Goal: Task Accomplishment & Management: Manage account settings

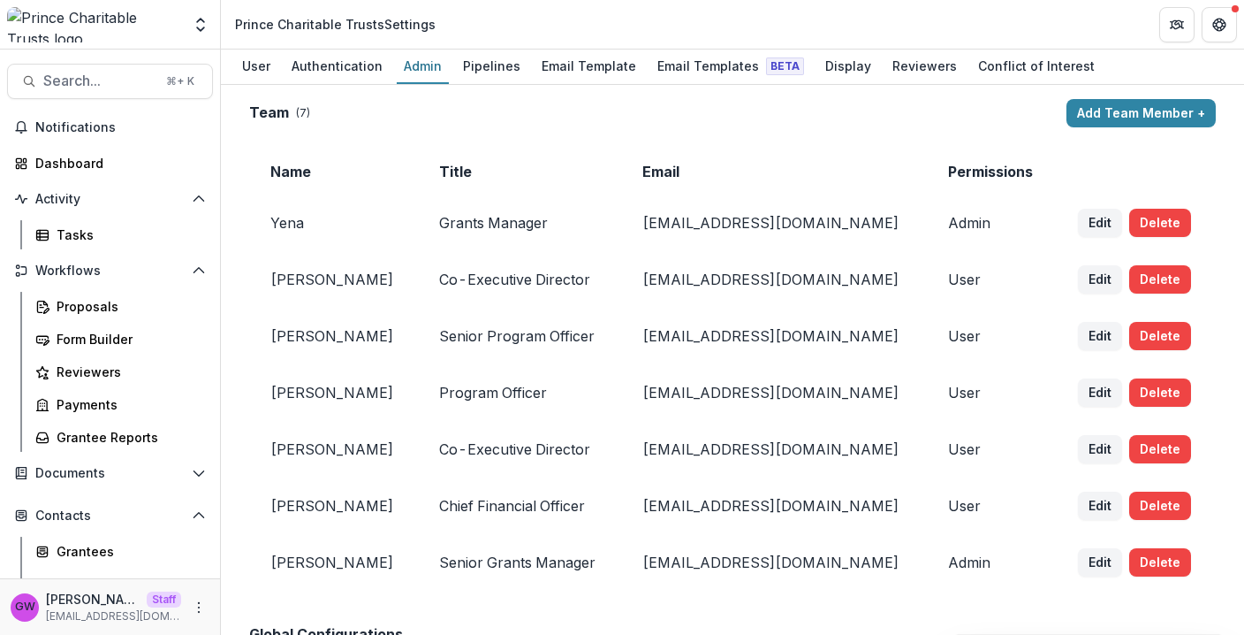
scroll to position [2167, 0]
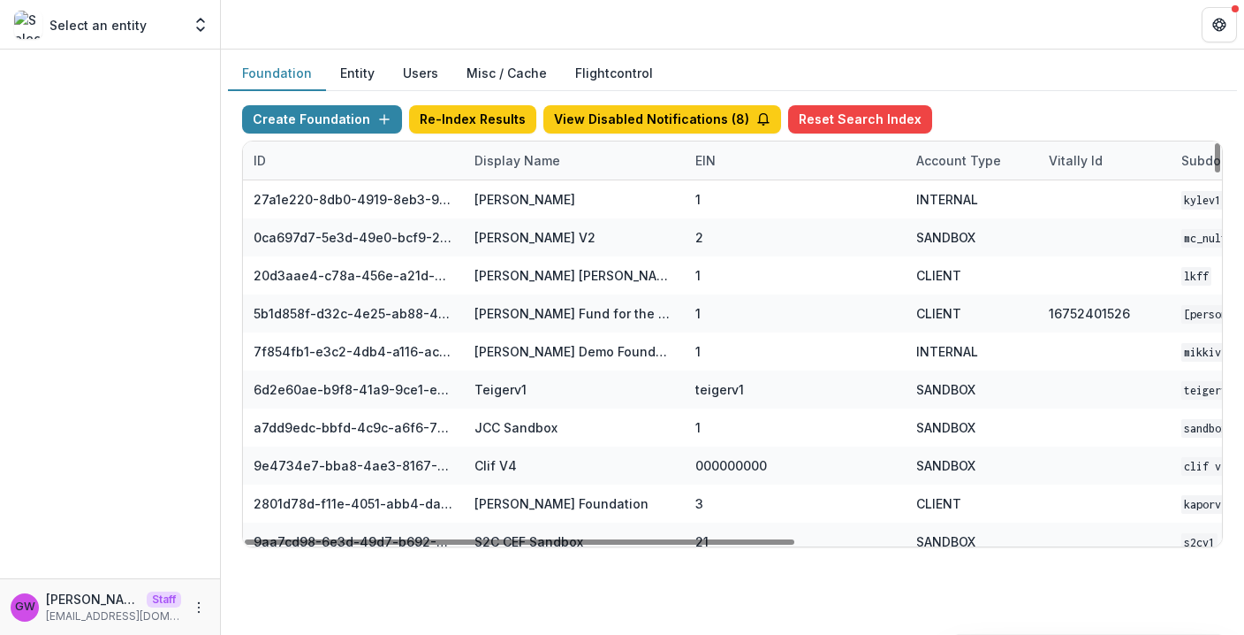
click at [516, 152] on div "Display Name" at bounding box center [517, 160] width 107 height 19
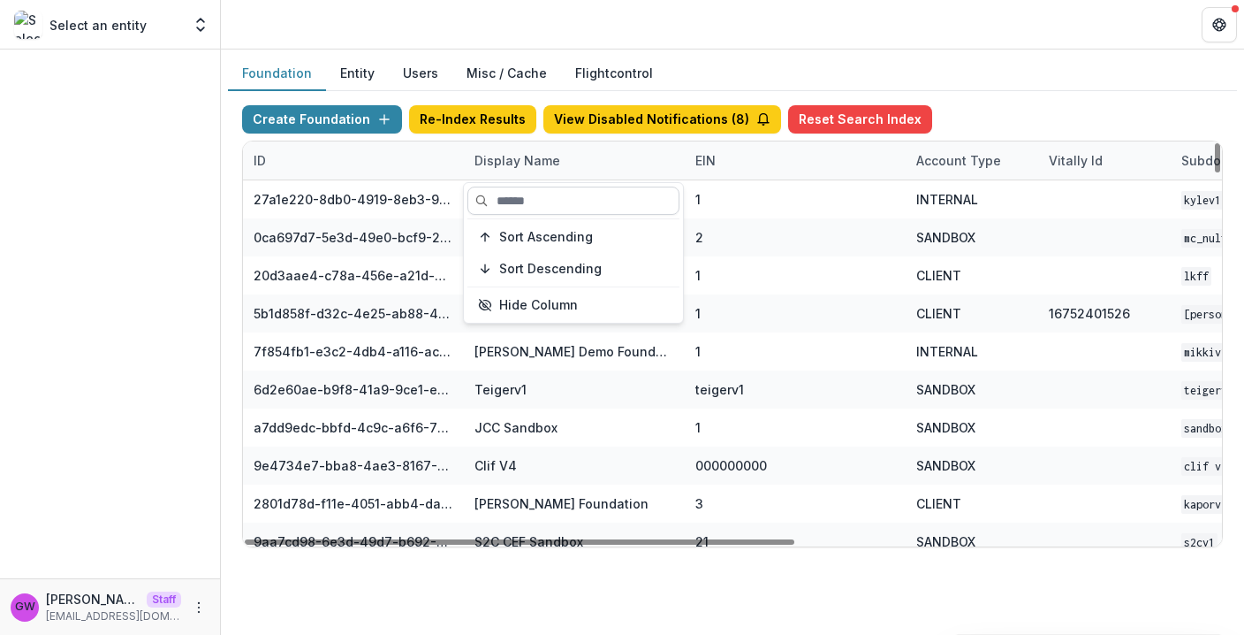
click at [520, 192] on input at bounding box center [574, 200] width 212 height 28
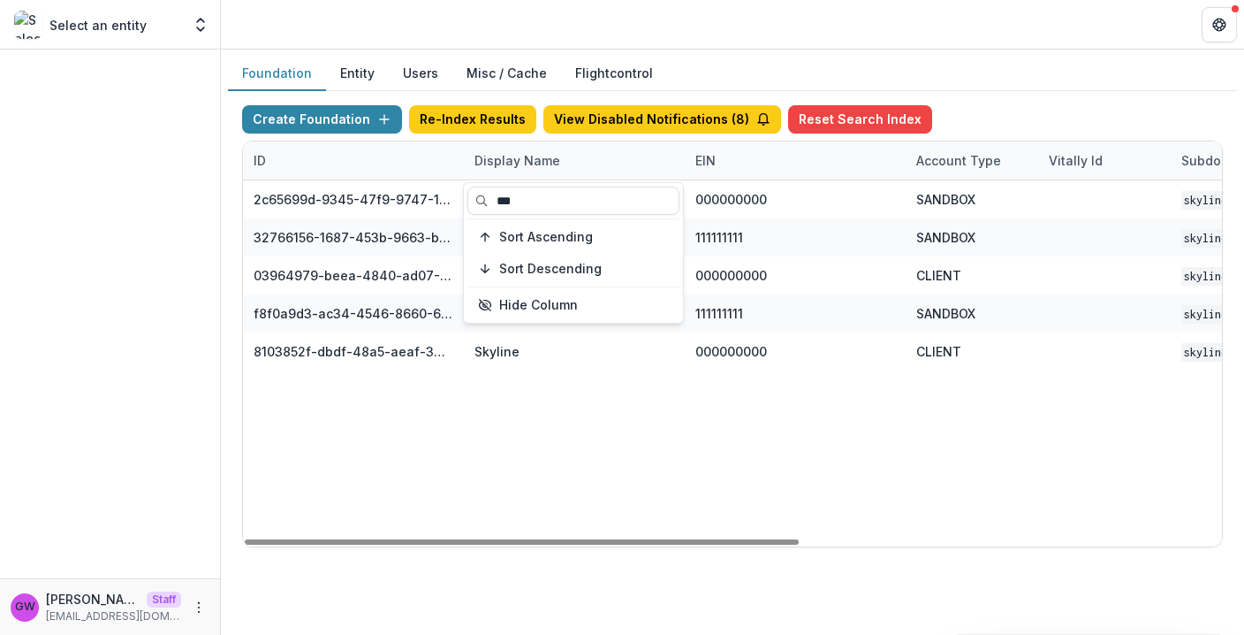
type input "***"
click at [1049, 89] on div "Foundation Entity Users Misc / Cache Flightcontrol" at bounding box center [732, 74] width 1009 height 34
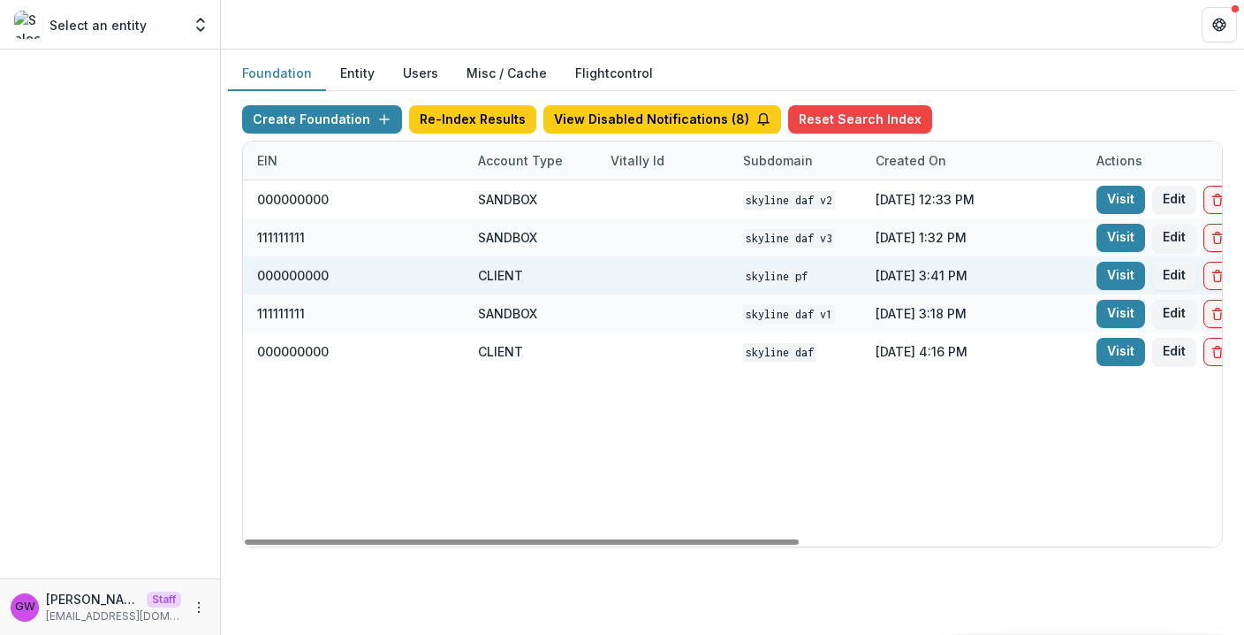
scroll to position [0, 439]
click at [1104, 270] on link "Visit" at bounding box center [1120, 276] width 49 height 28
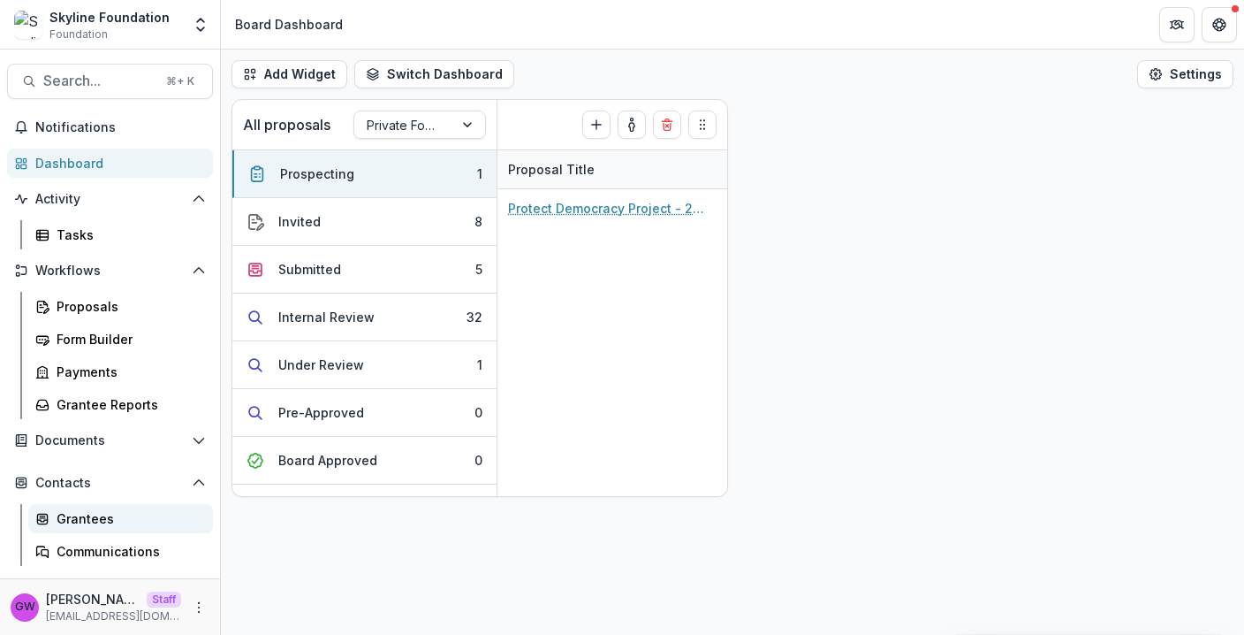
click at [77, 516] on div "Grantees" at bounding box center [128, 518] width 142 height 19
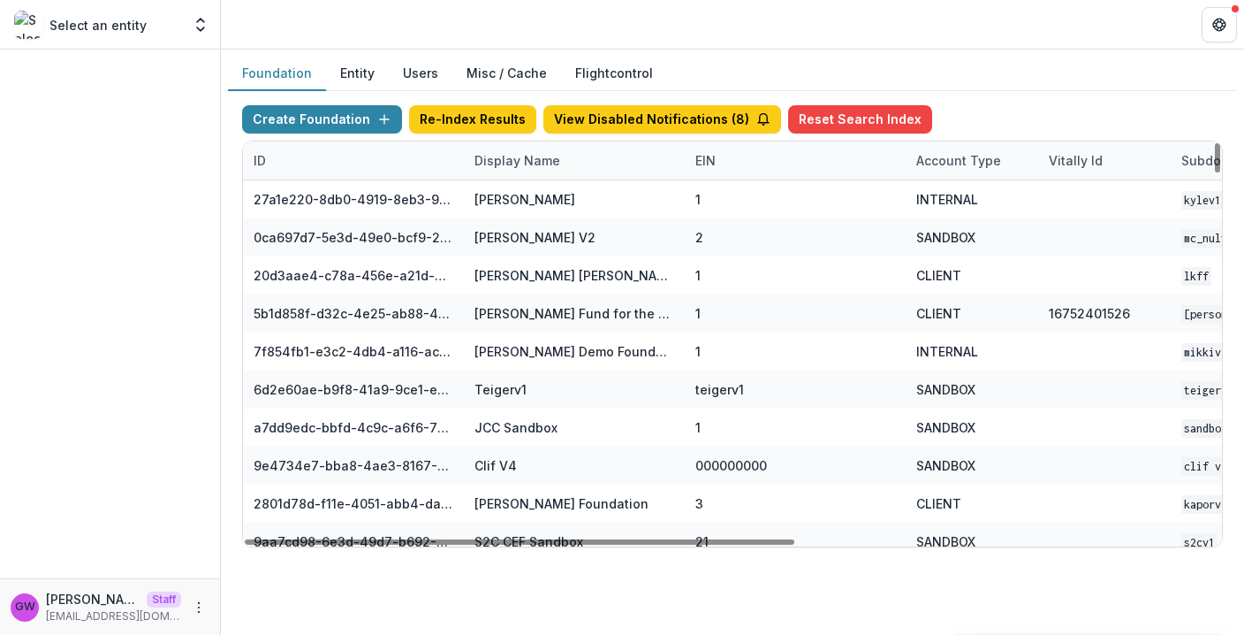
click at [527, 164] on div "Display Name" at bounding box center [517, 160] width 107 height 19
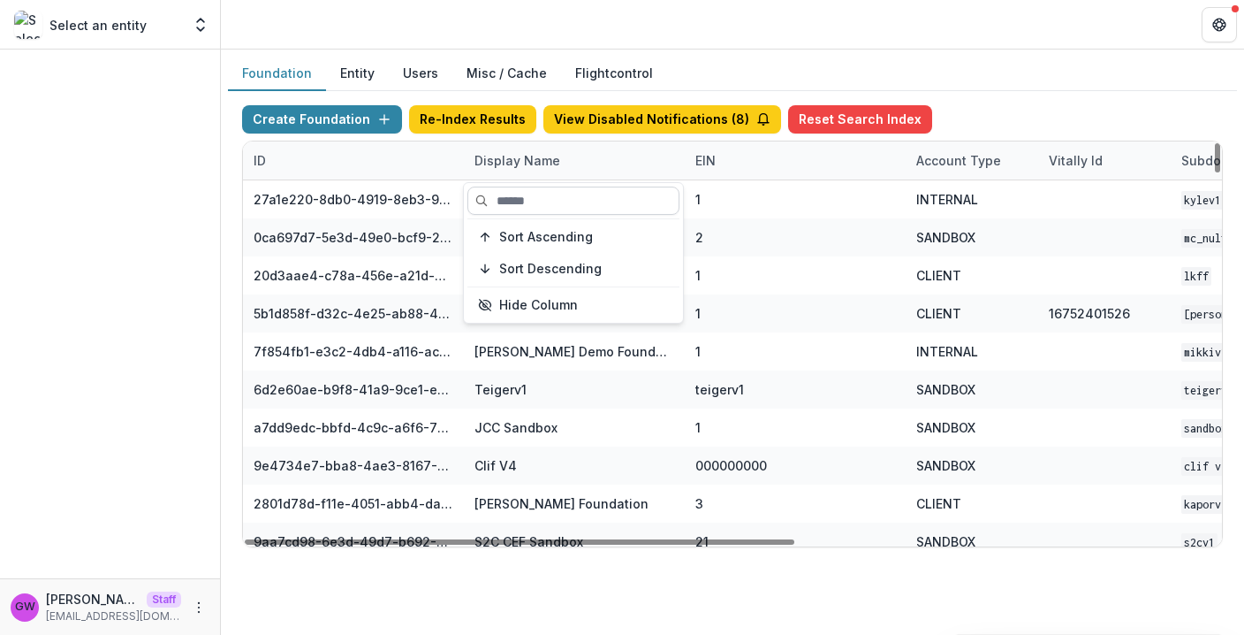
click at [530, 208] on input at bounding box center [574, 200] width 212 height 28
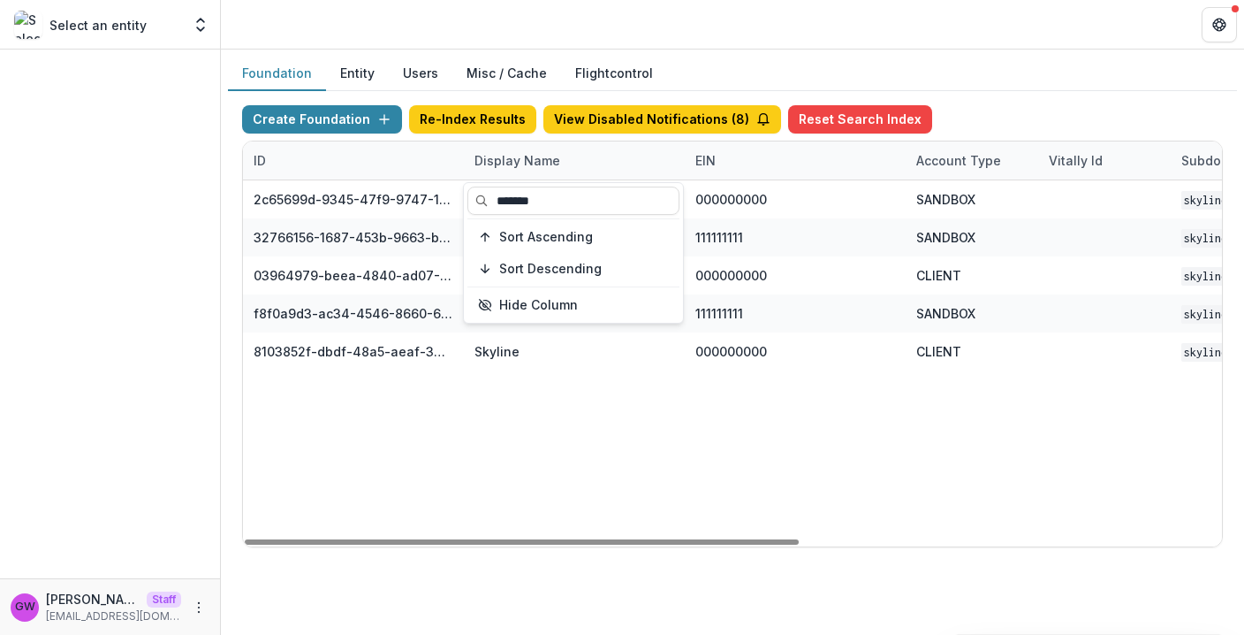
type input "*******"
click at [1002, 106] on div "Create Foundation Re-Index Results View Disabled Notifications ( 8 ) Reset Sear…" at bounding box center [732, 122] width 981 height 35
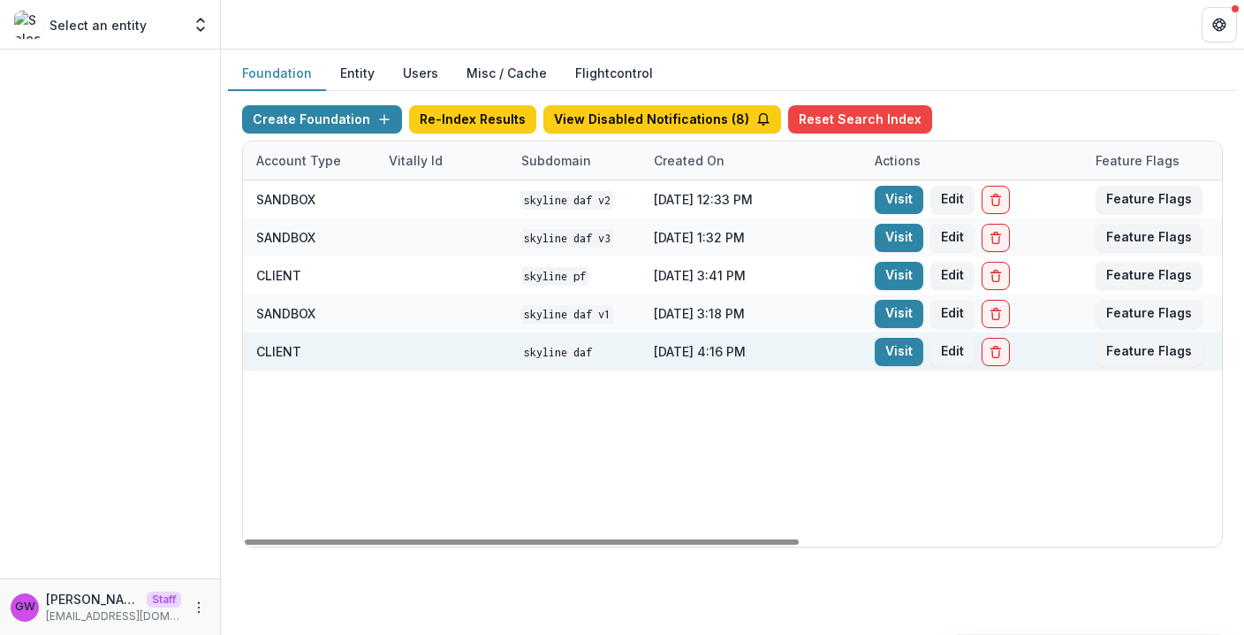
scroll to position [0, 744]
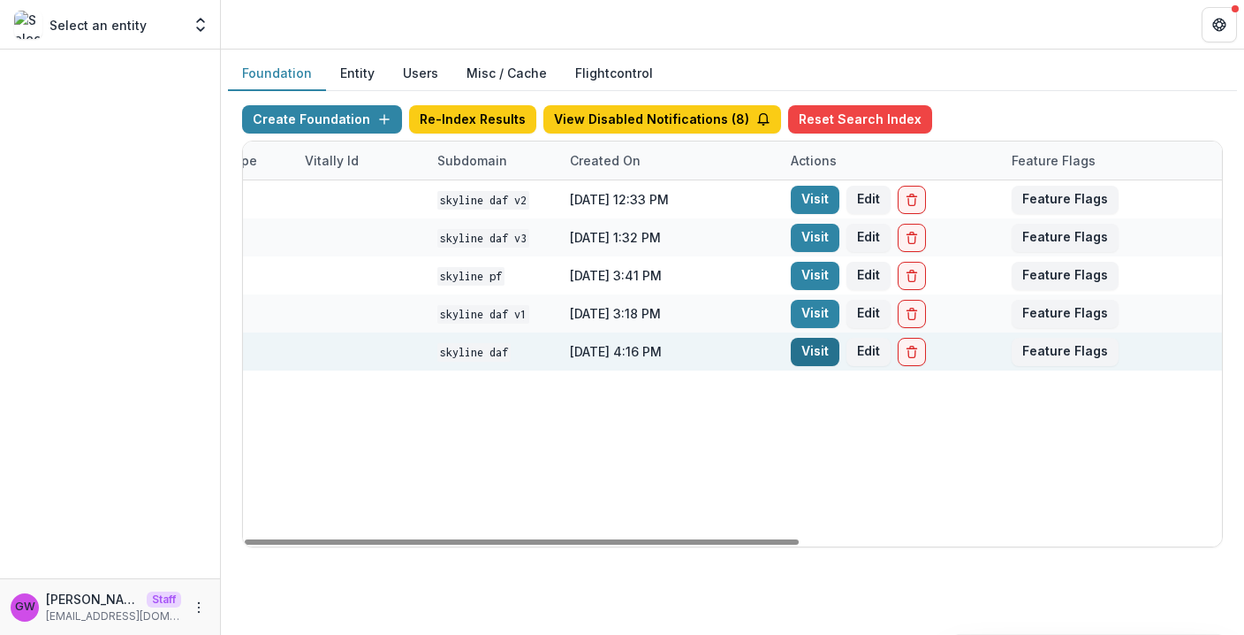
click at [820, 356] on link "Visit" at bounding box center [815, 352] width 49 height 28
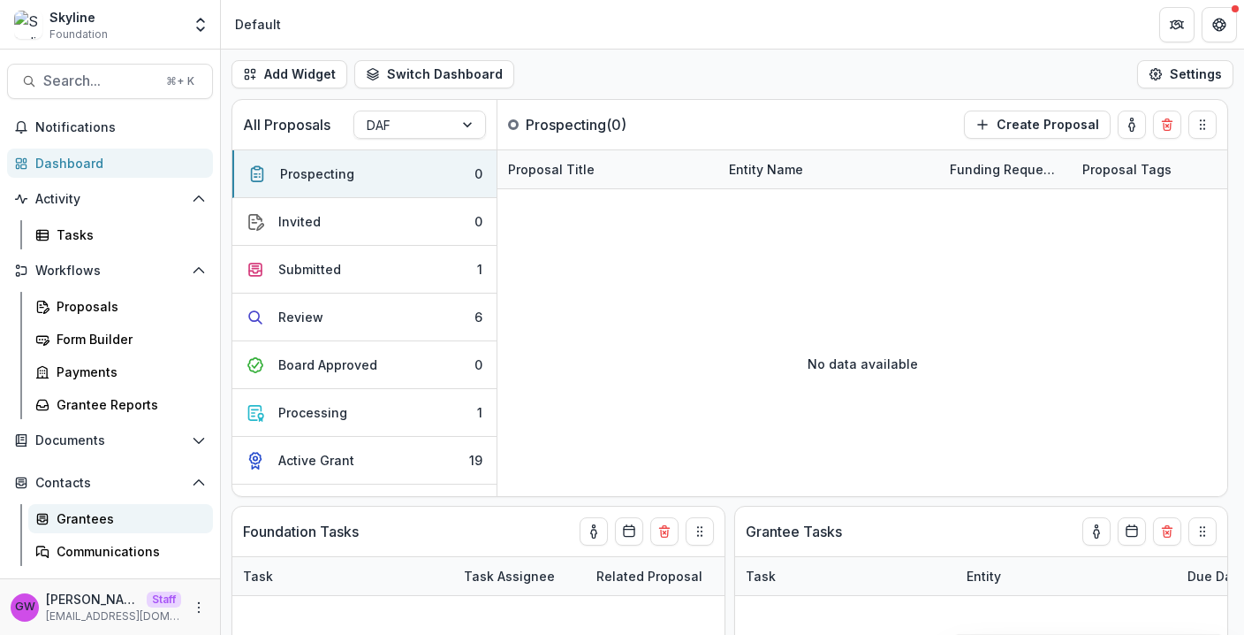
click at [95, 519] on div "Grantees" at bounding box center [128, 518] width 142 height 19
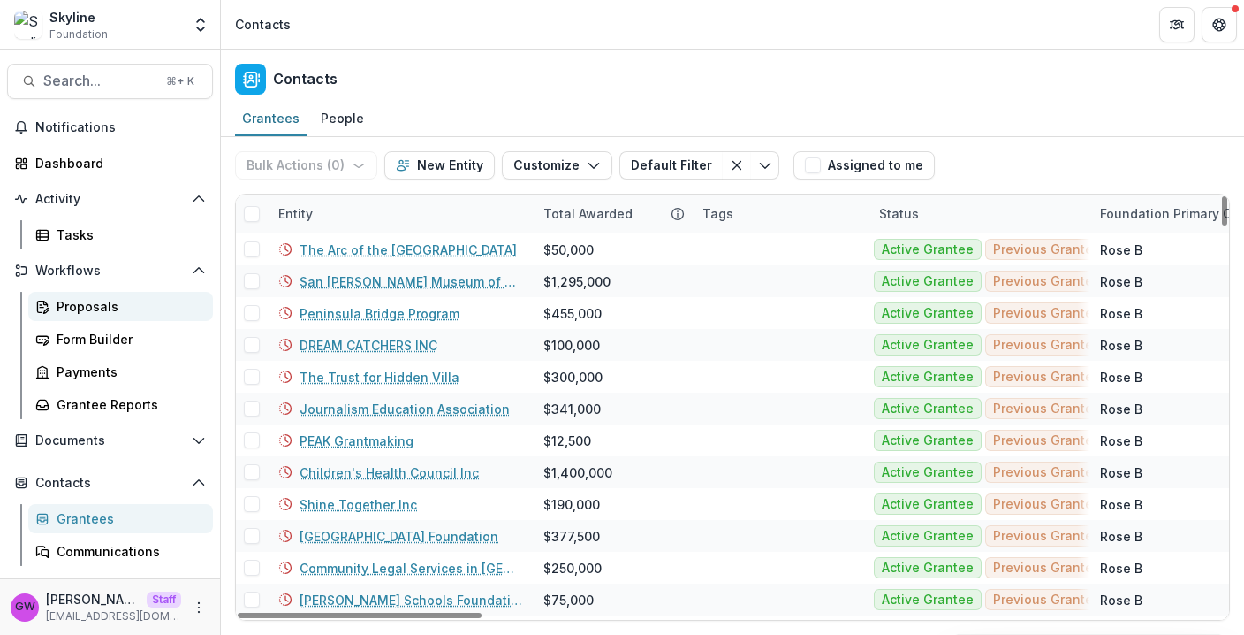
click at [73, 299] on div "Proposals" at bounding box center [128, 306] width 142 height 19
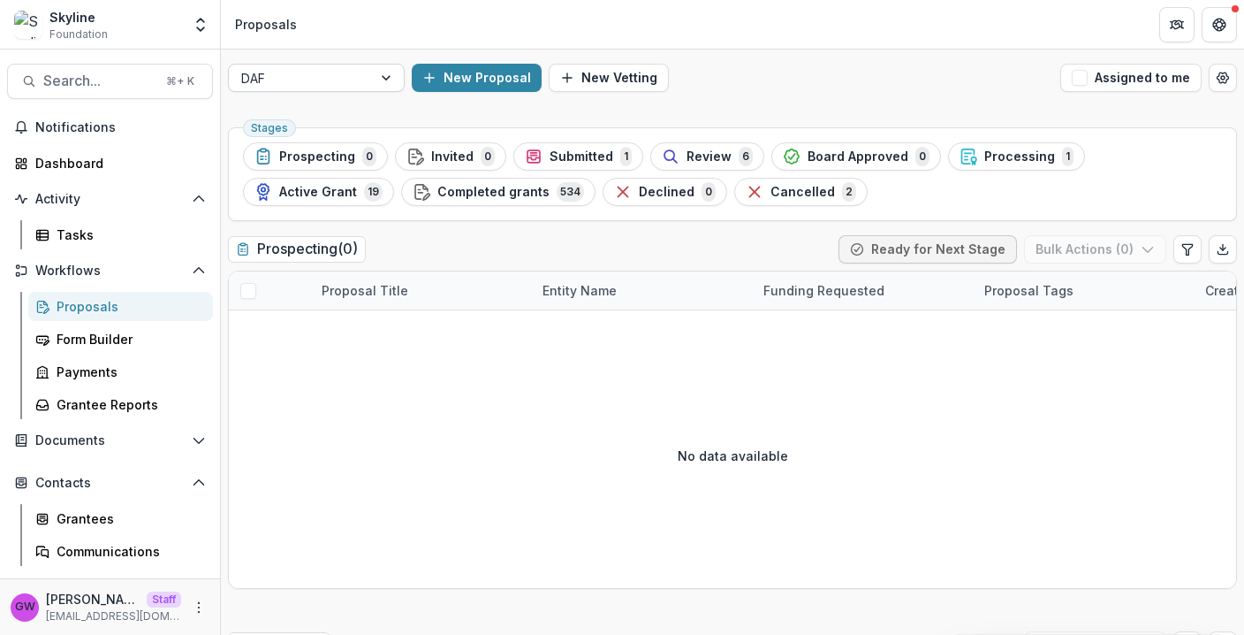
click at [291, 75] on div at bounding box center [300, 78] width 118 height 22
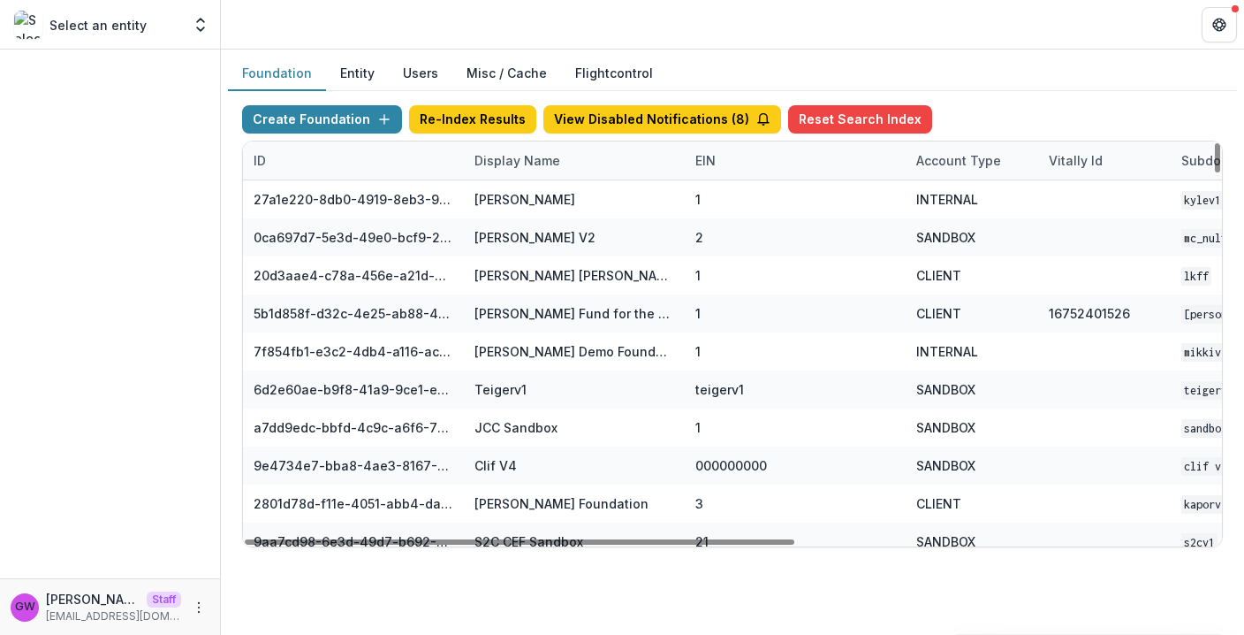
click at [517, 151] on div "Display Name" at bounding box center [517, 160] width 107 height 19
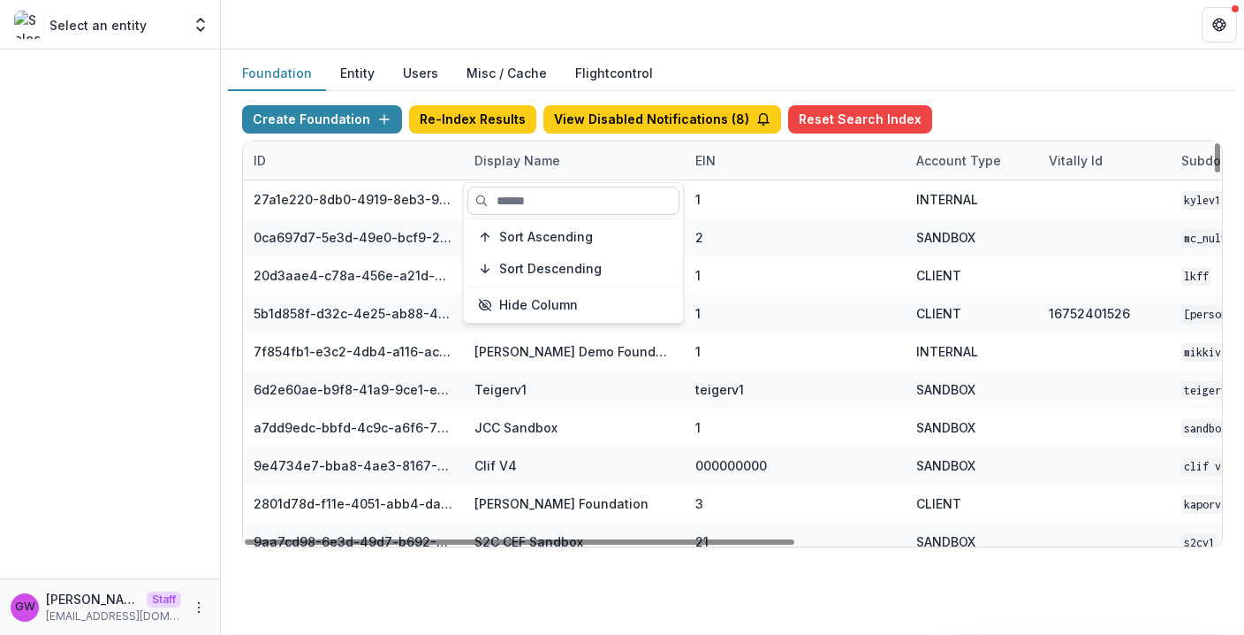
click at [522, 191] on input at bounding box center [574, 200] width 212 height 28
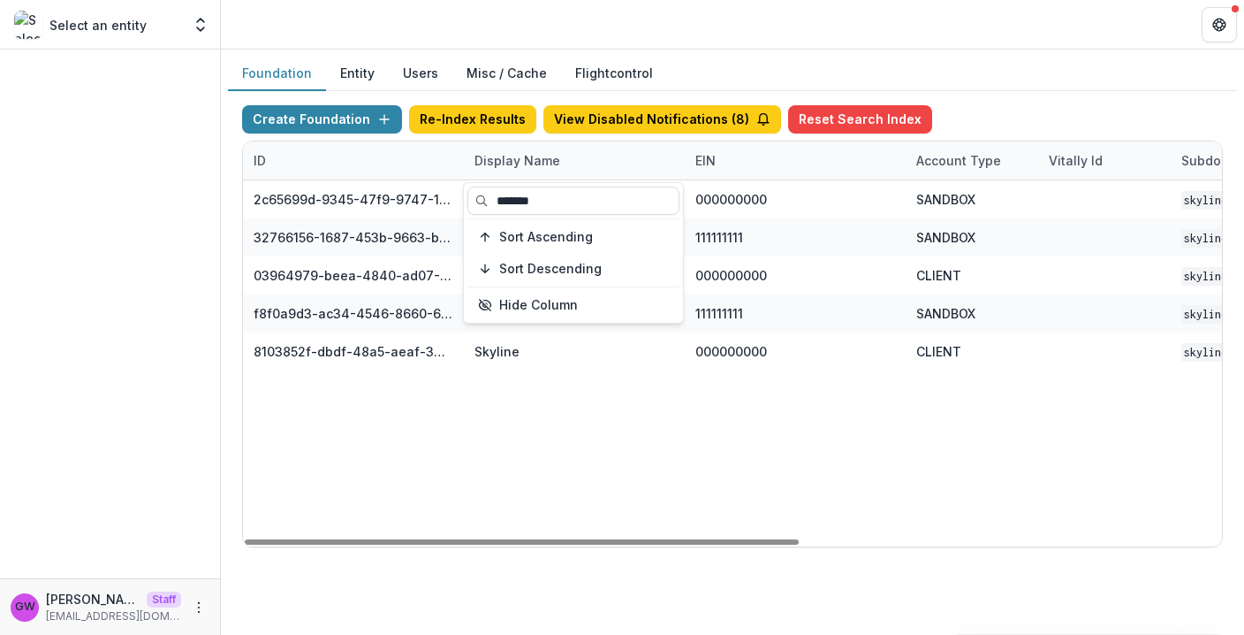
type input "*******"
click at [966, 110] on div "Create Foundation Re-Index Results View Disabled Notifications ( 8 ) Reset Sear…" at bounding box center [732, 122] width 981 height 35
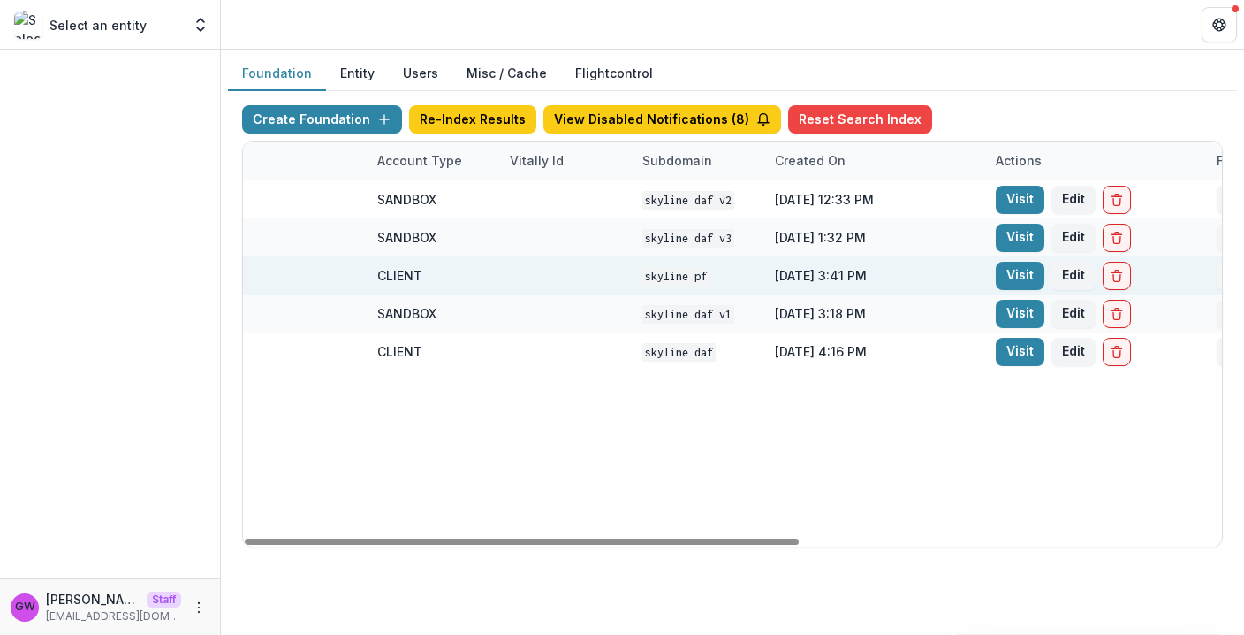
scroll to position [0, 556]
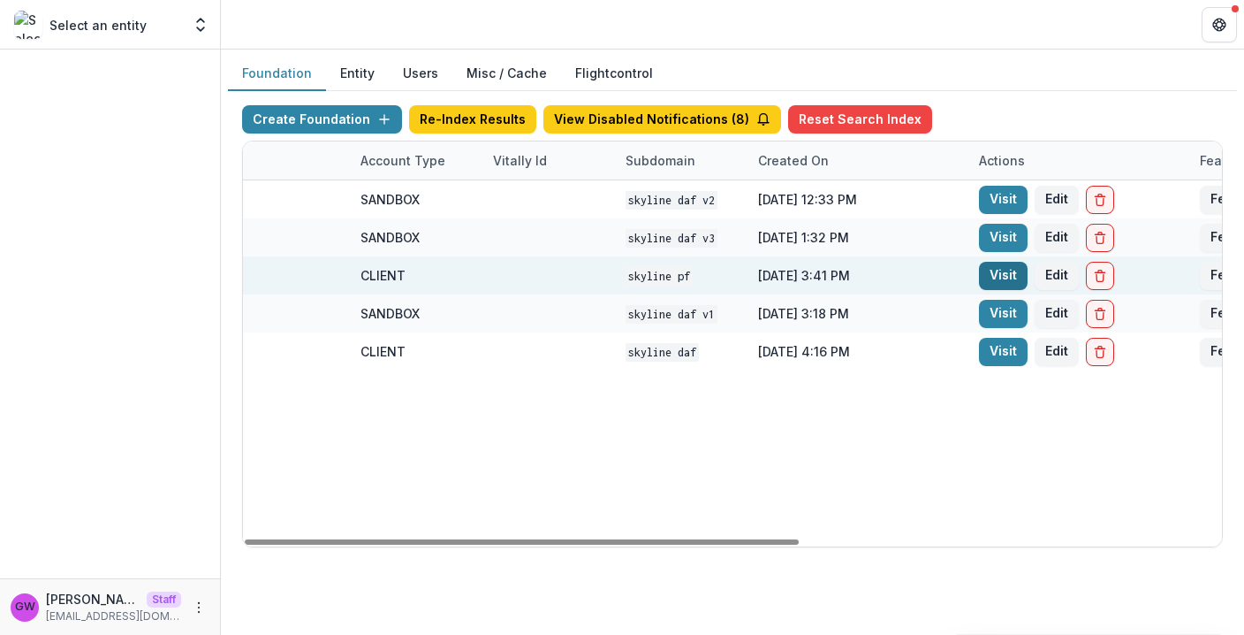
click at [996, 274] on link "Visit" at bounding box center [1003, 276] width 49 height 28
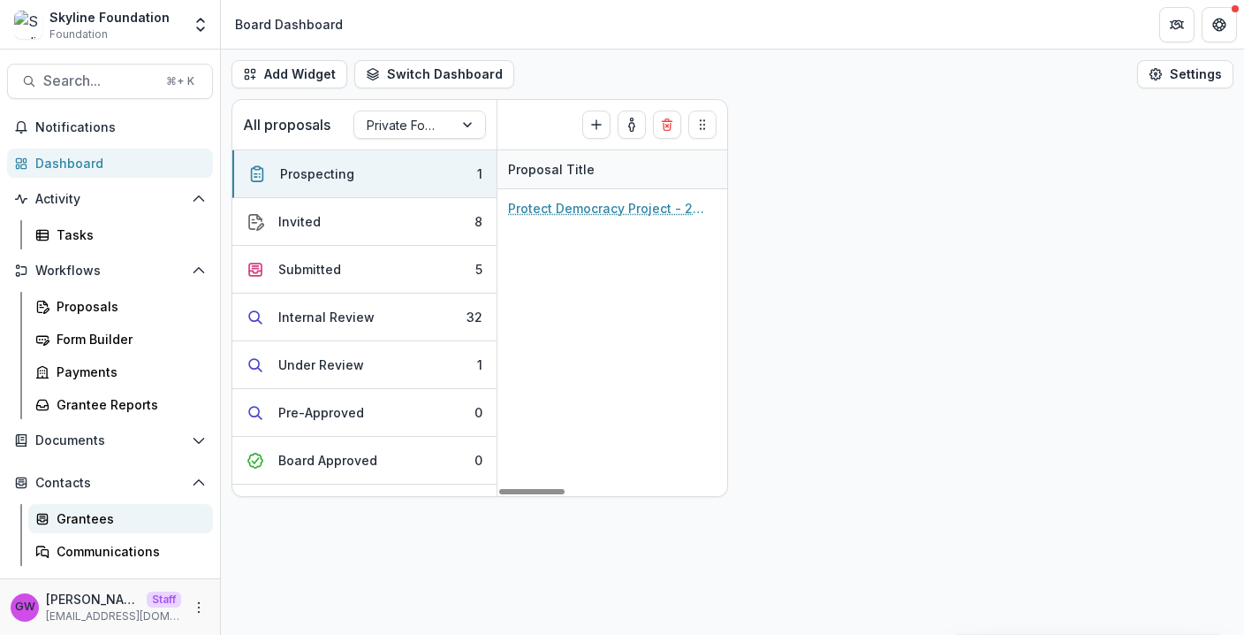
click at [86, 515] on div "Grantees" at bounding box center [128, 518] width 142 height 19
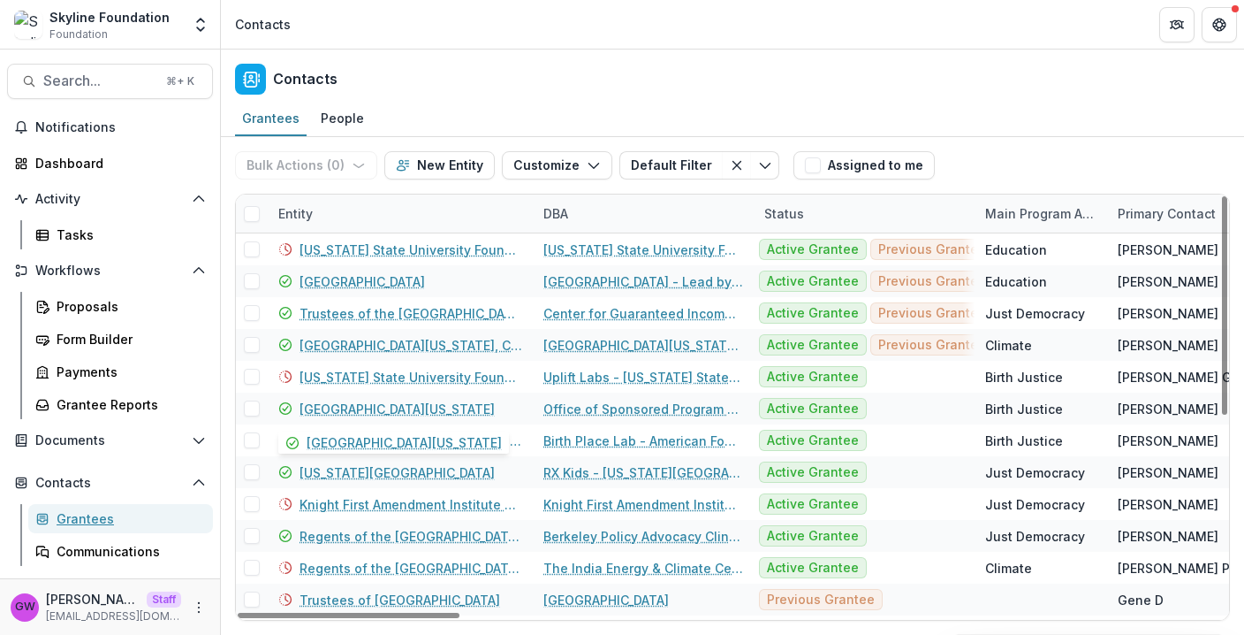
scroll to position [32, 0]
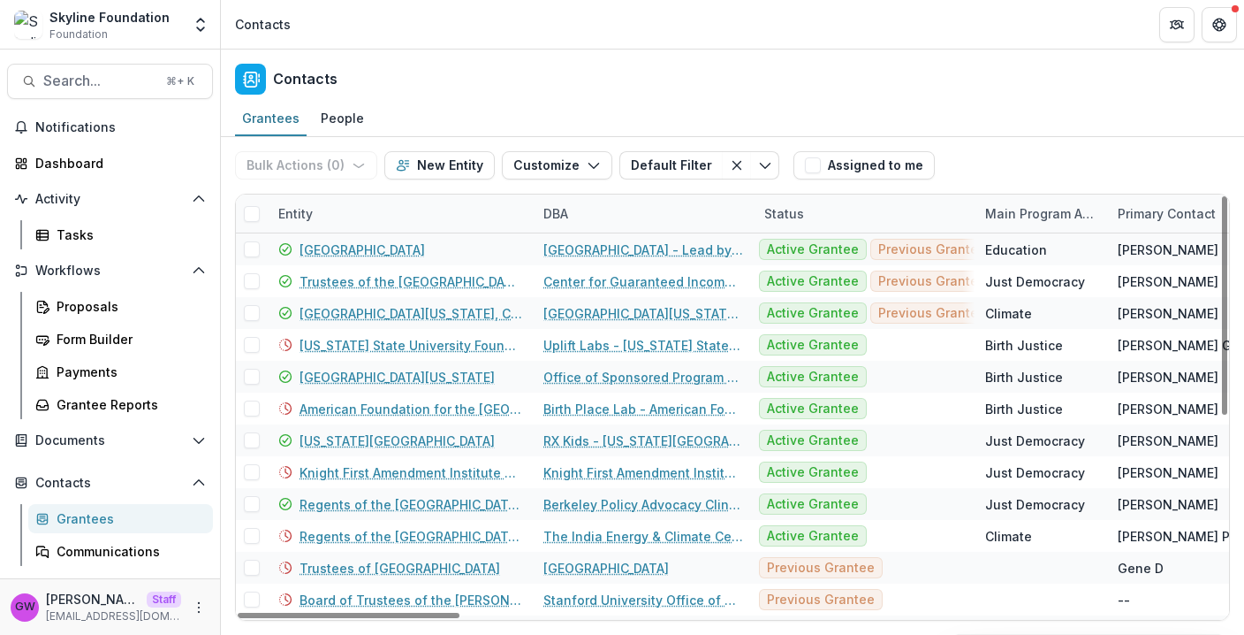
click at [316, 216] on div "Entity" at bounding box center [296, 213] width 56 height 19
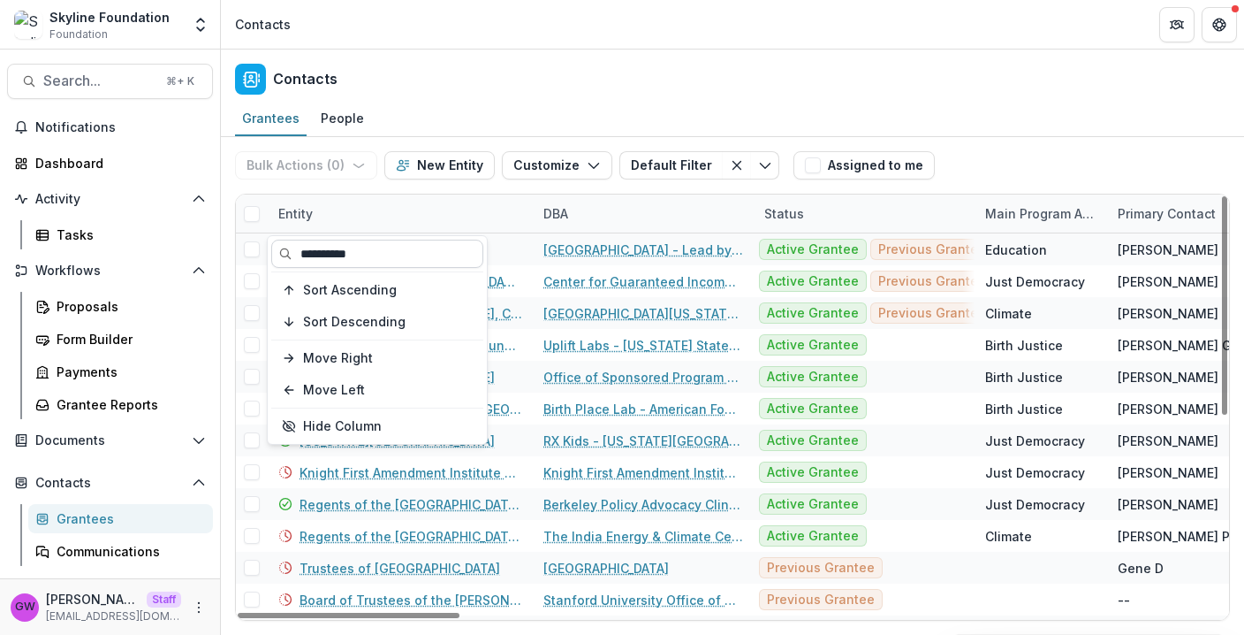
click at [356, 251] on input "**********" at bounding box center [377, 254] width 212 height 28
click at [382, 252] on input "**********" at bounding box center [377, 254] width 212 height 28
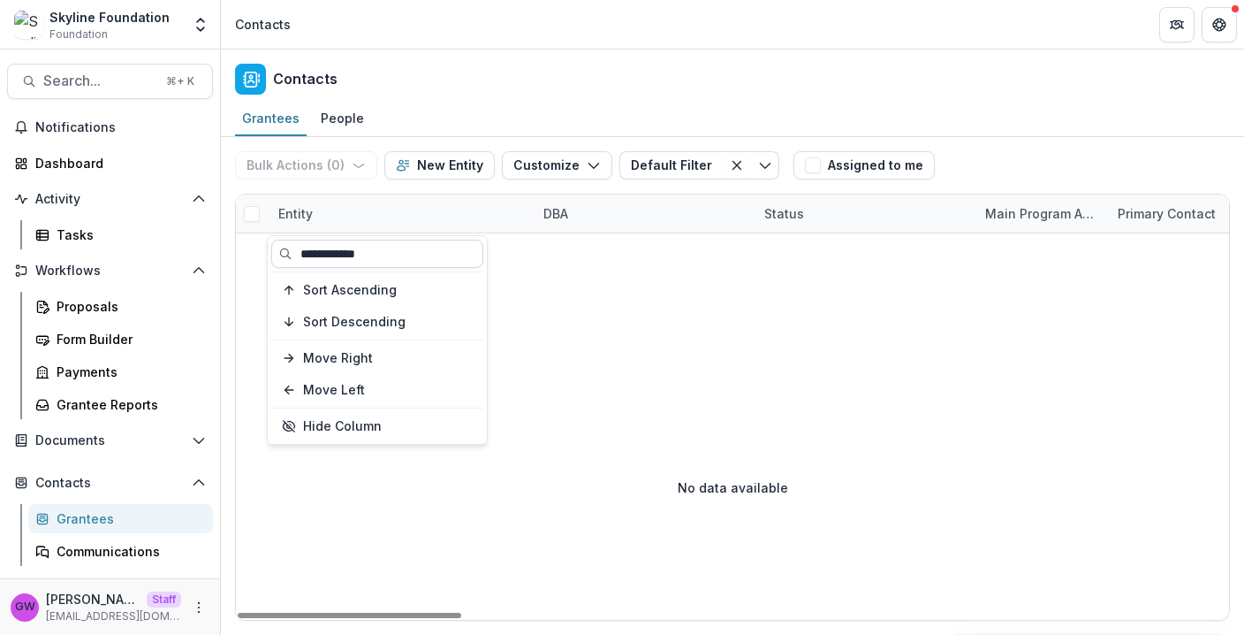
scroll to position [0, 0]
click at [392, 252] on input "**********" at bounding box center [377, 254] width 212 height 28
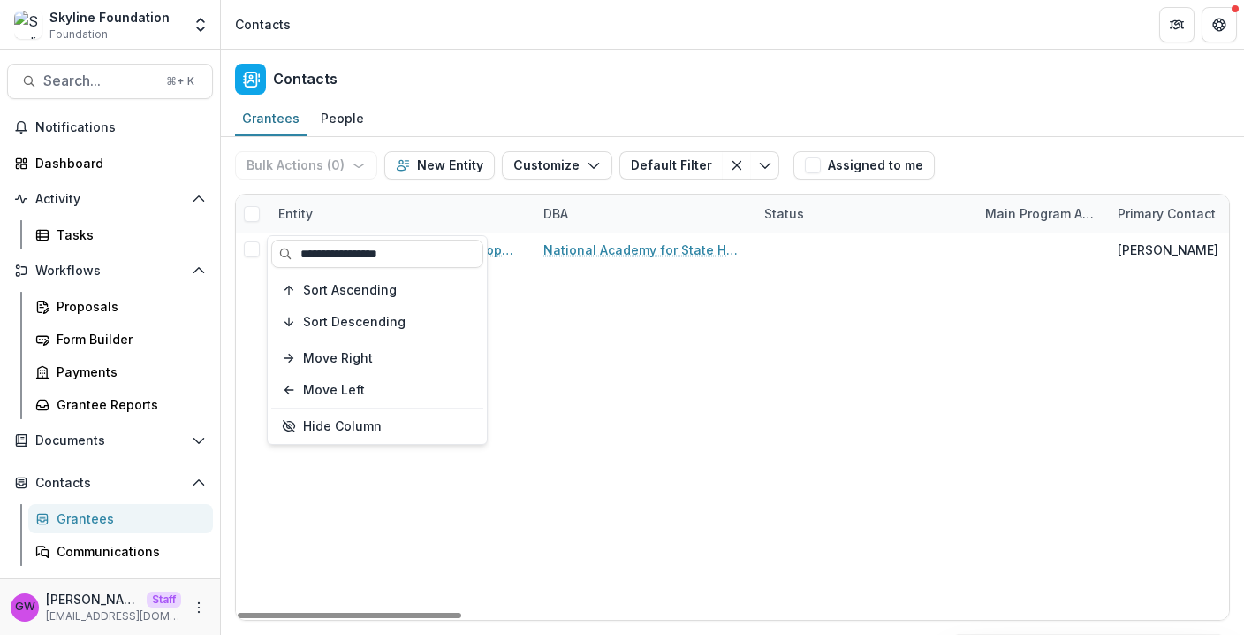
type input "**********"
click at [1080, 156] on div "Bulk Actions ( 0 ) Send Email Create Proposals Create Tasks New Entity Customiz…" at bounding box center [732, 165] width 995 height 57
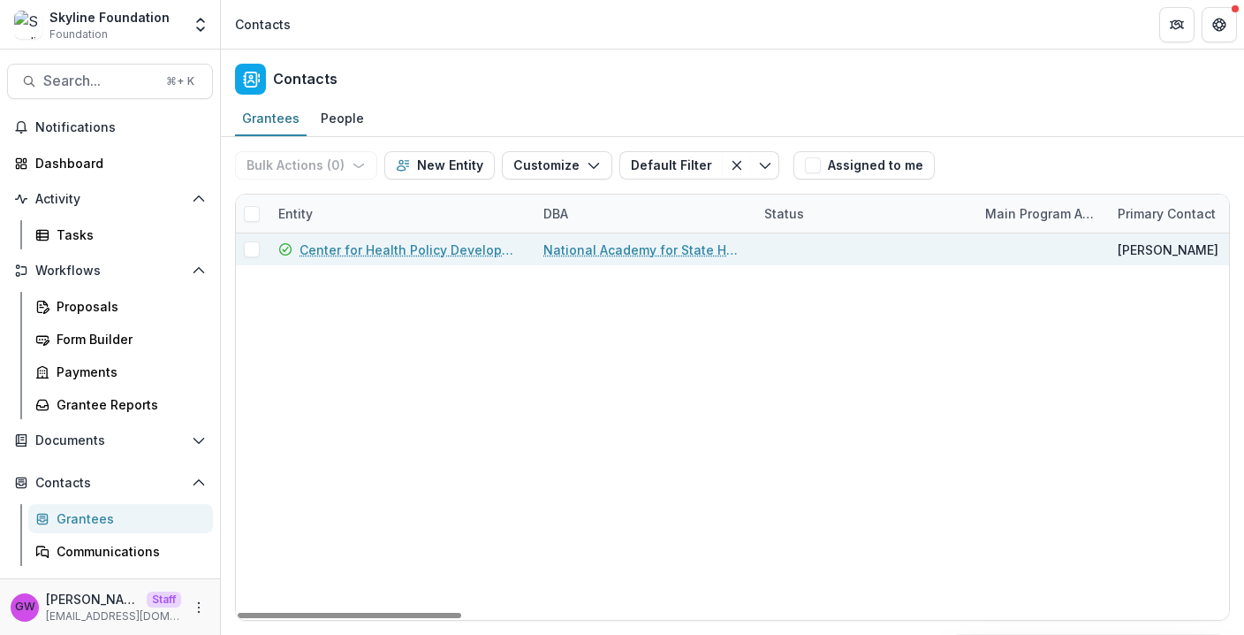
click at [472, 248] on link "Center for Health Policy Development" at bounding box center [411, 249] width 223 height 19
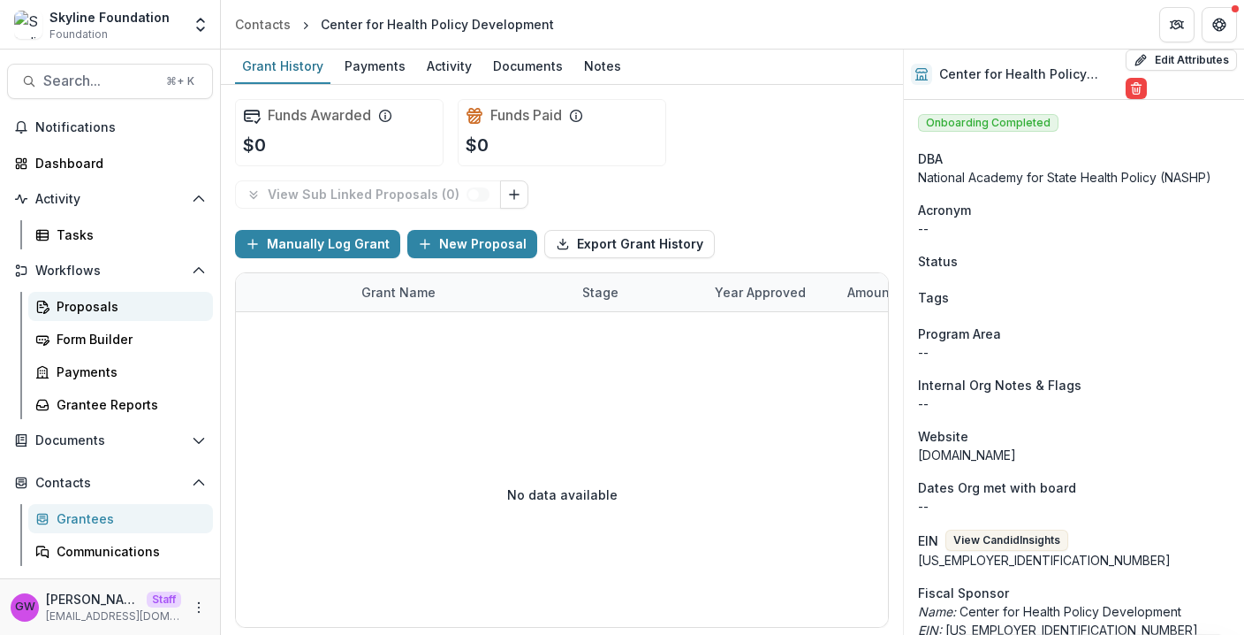
click at [90, 301] on div "Proposals" at bounding box center [128, 306] width 142 height 19
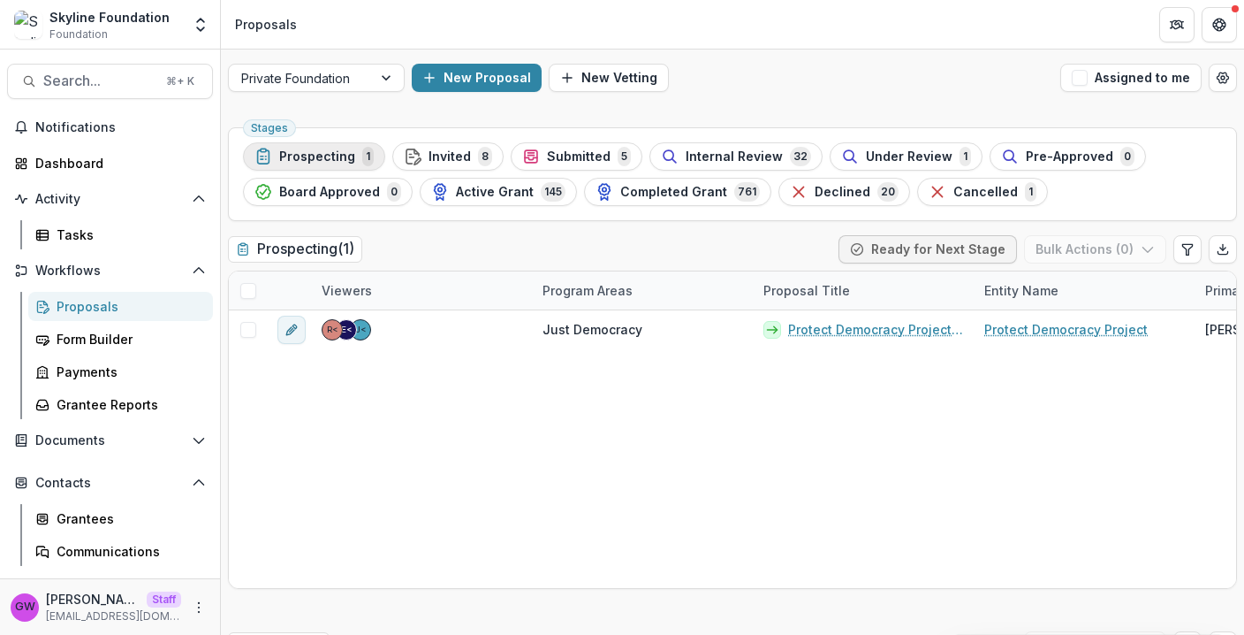
click at [320, 163] on span "Prospecting" at bounding box center [317, 156] width 76 height 15
click at [429, 152] on span "Invited" at bounding box center [450, 156] width 42 height 15
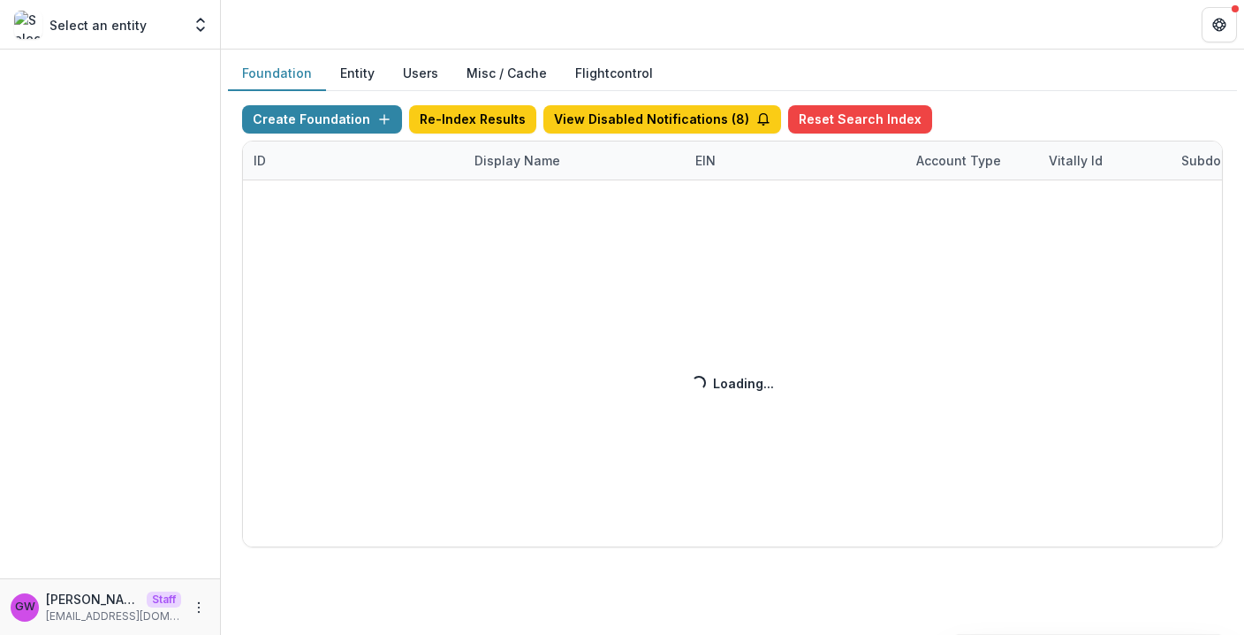
click at [358, 75] on button "Entity" at bounding box center [357, 74] width 63 height 34
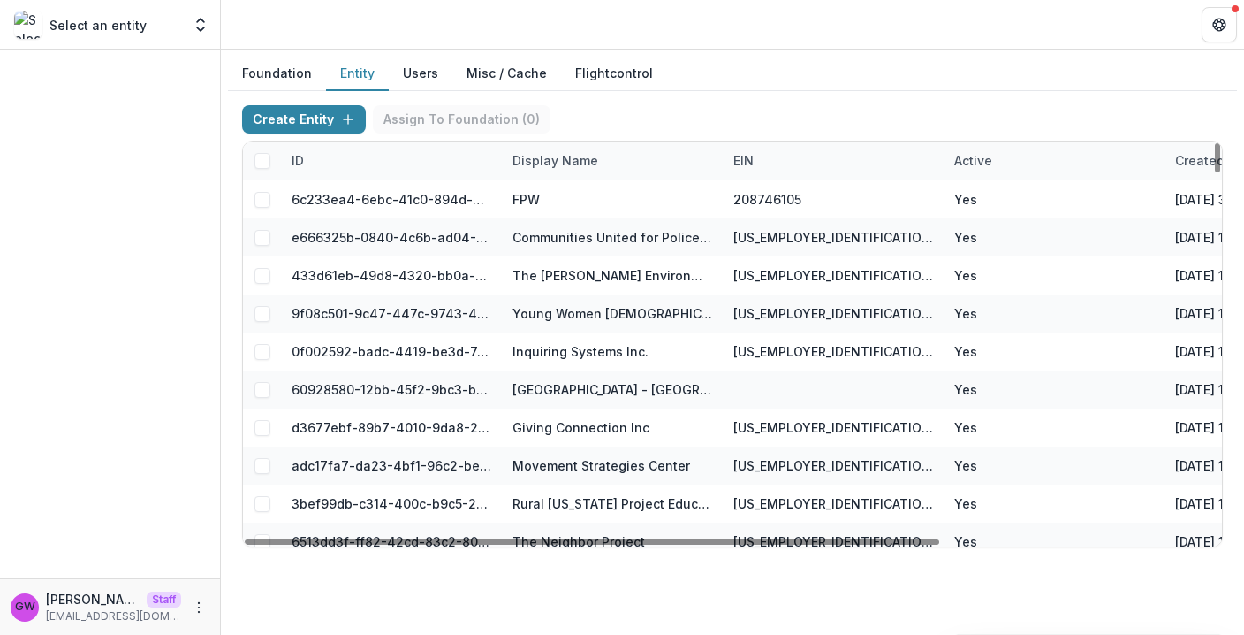
click at [563, 158] on div "Display Name" at bounding box center [555, 160] width 107 height 19
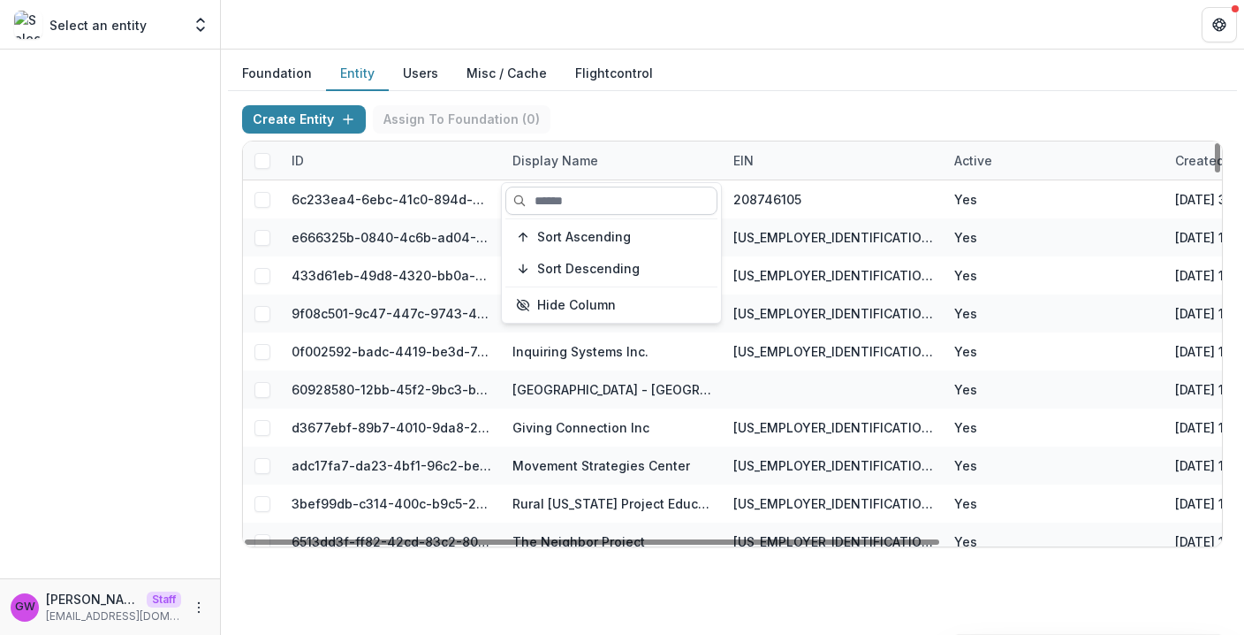
click at [562, 202] on input at bounding box center [612, 200] width 212 height 28
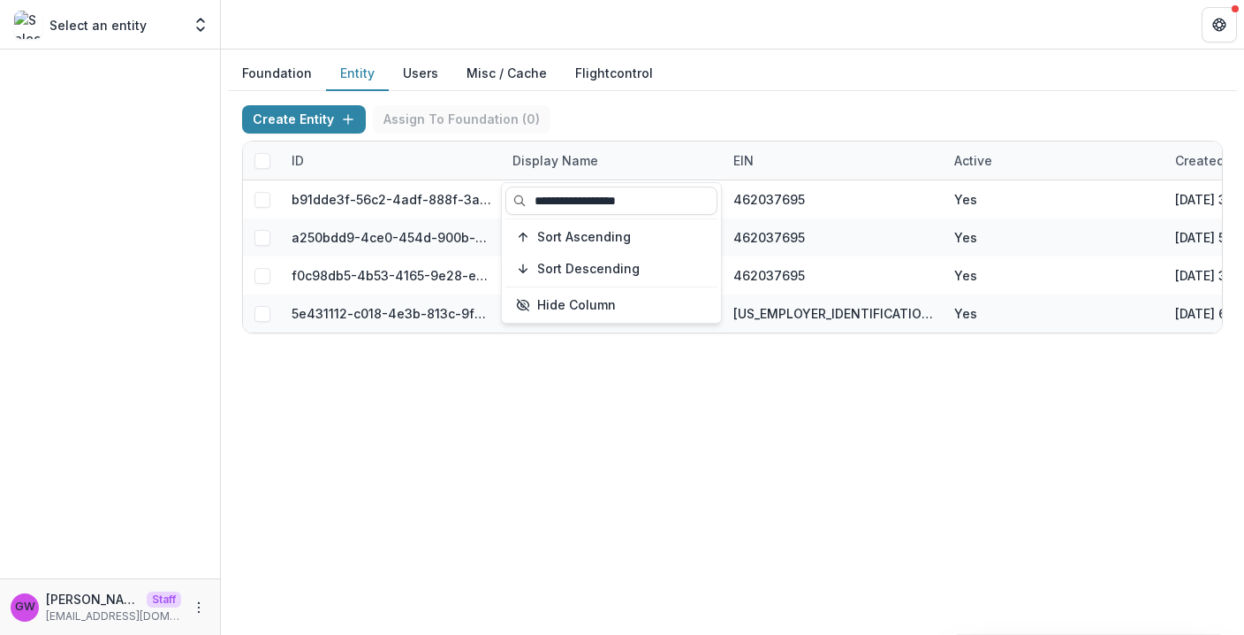
type input "**********"
click at [884, 110] on div "Create Entity Assign To Foundation ( 0 )" at bounding box center [732, 122] width 981 height 35
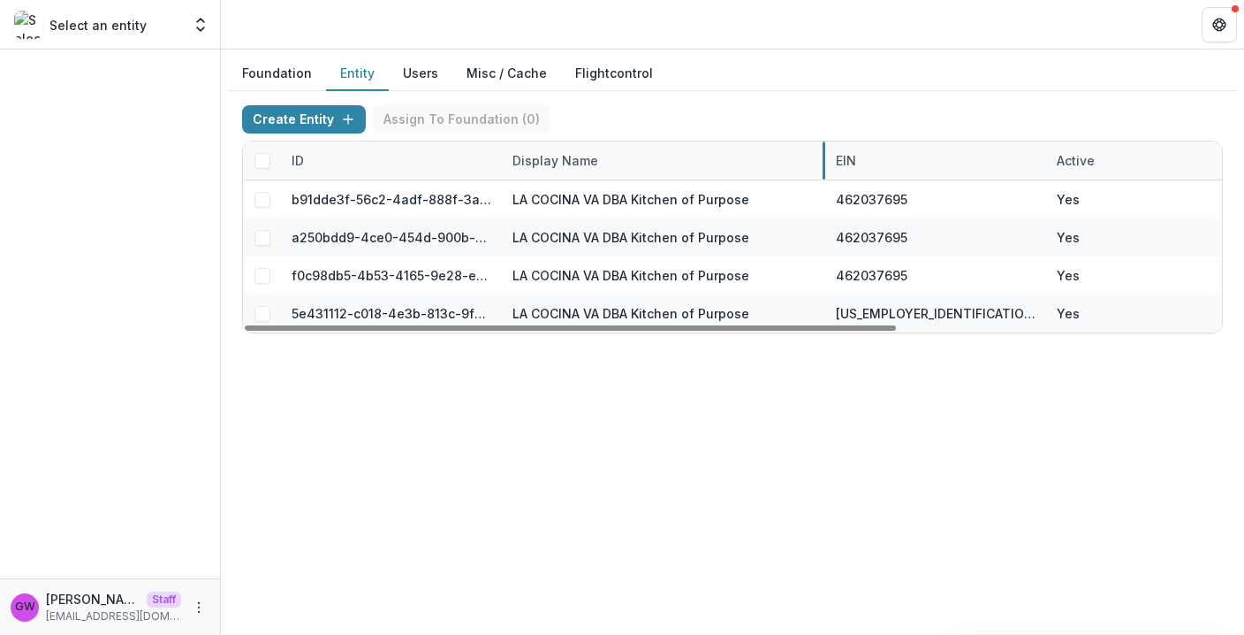
drag, startPoint x: 722, startPoint y: 159, endPoint x: 825, endPoint y: 163, distance: 102.6
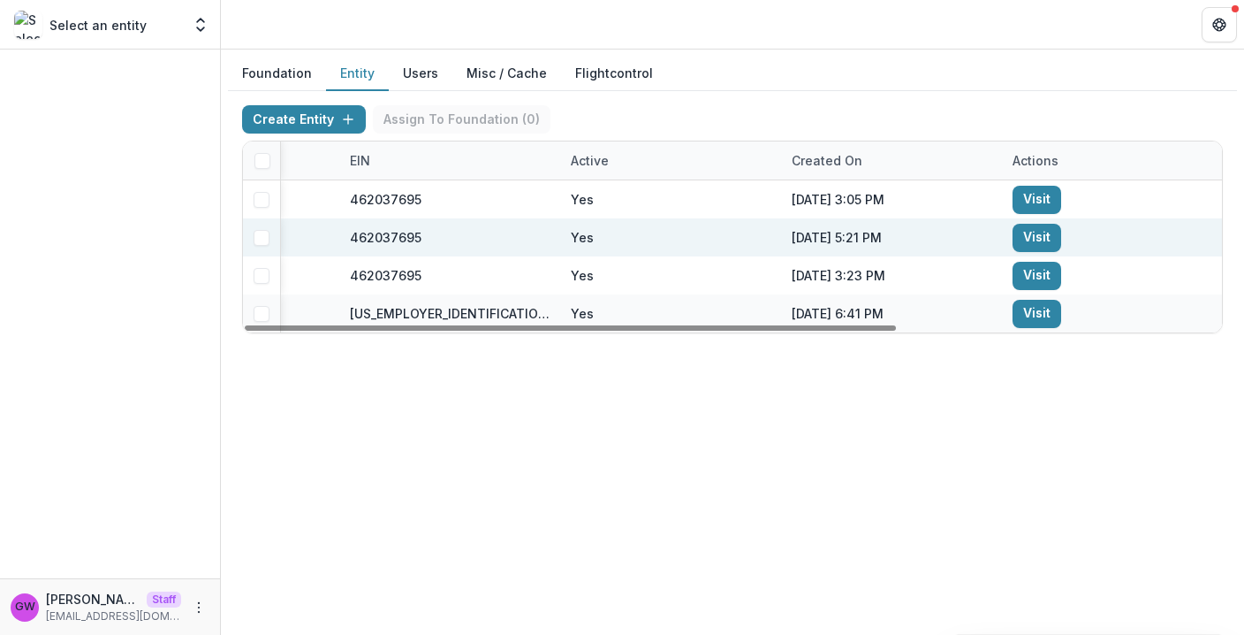
scroll to position [0, 487]
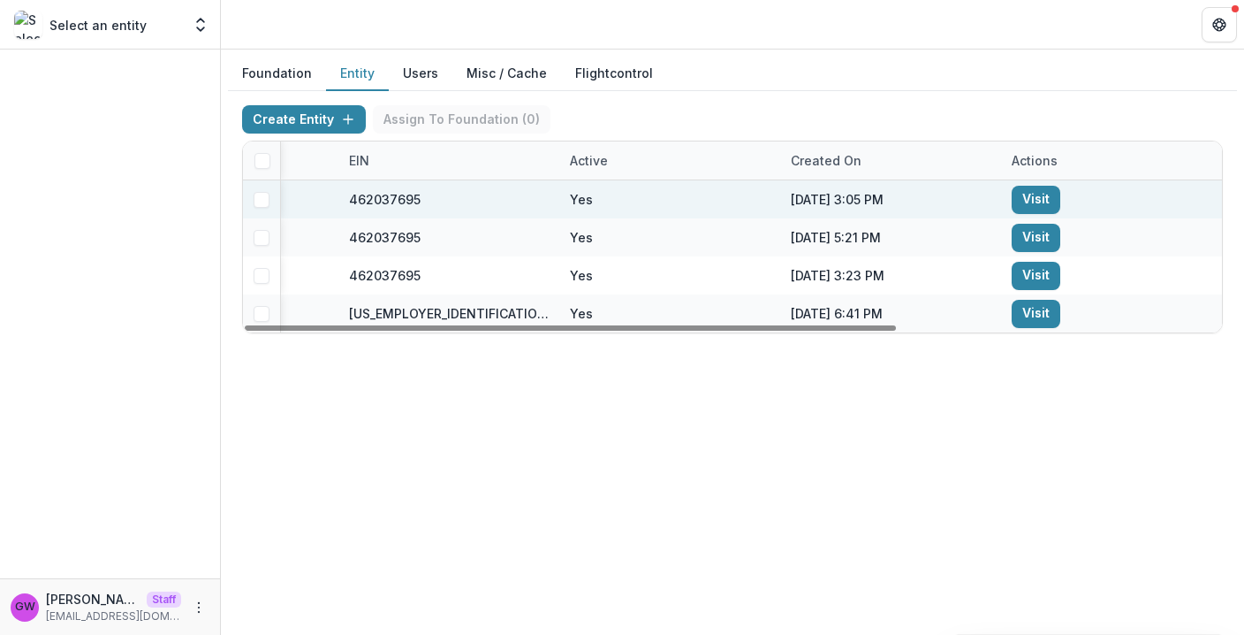
click at [1037, 194] on link "Visit" at bounding box center [1036, 200] width 49 height 28
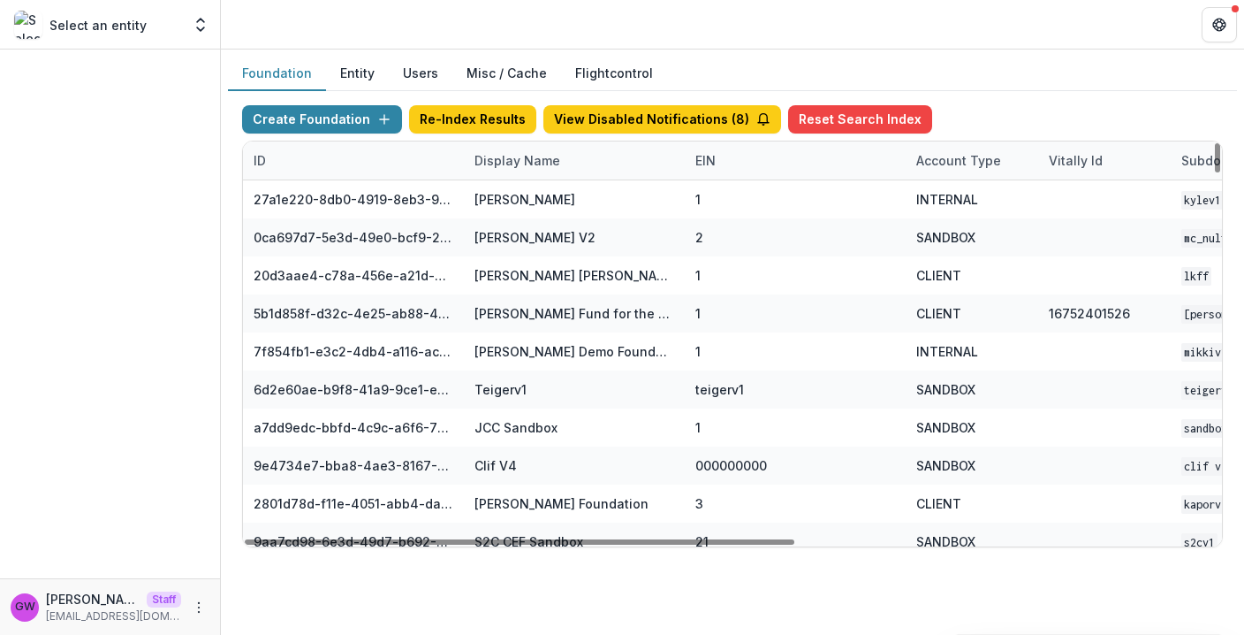
click at [499, 171] on div "Display Name" at bounding box center [574, 160] width 221 height 38
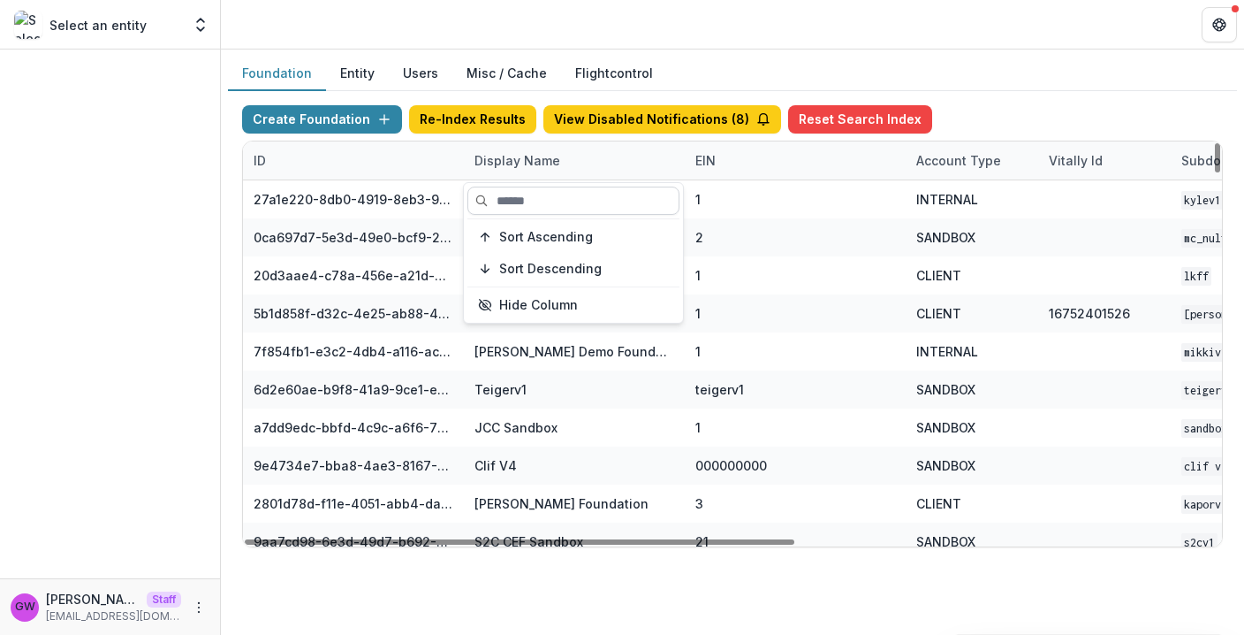
click at [521, 208] on input at bounding box center [574, 200] width 212 height 28
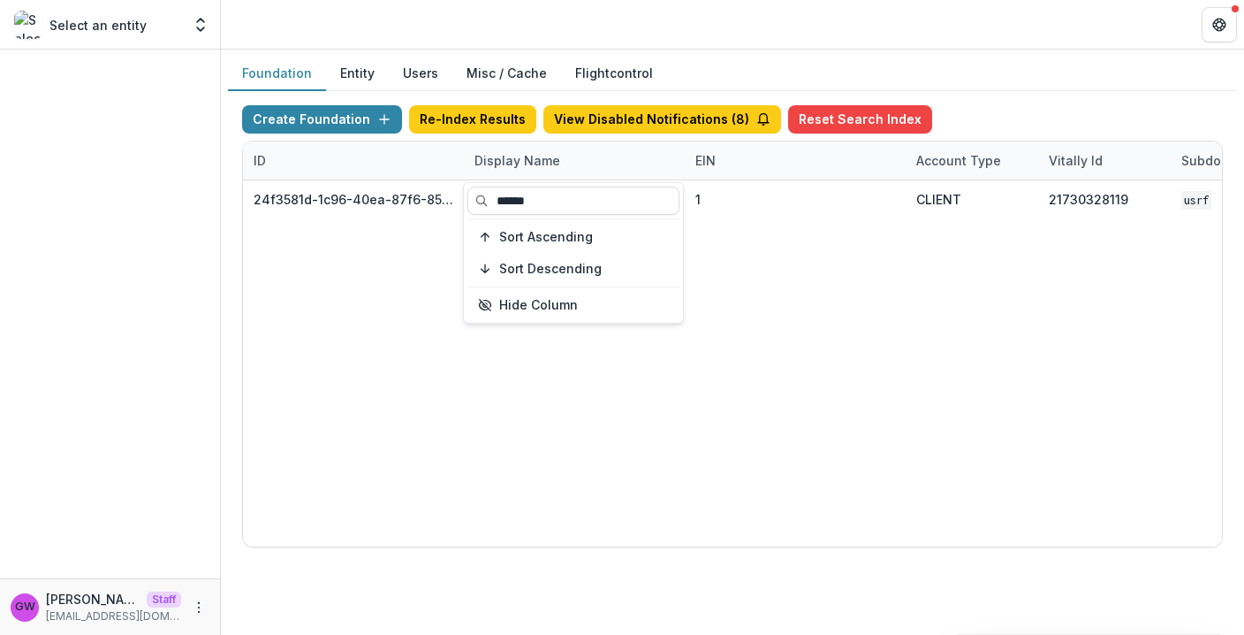
type input "******"
click at [1099, 77] on div "Foundation Entity Users Misc / Cache Flightcontrol" at bounding box center [732, 74] width 1009 height 34
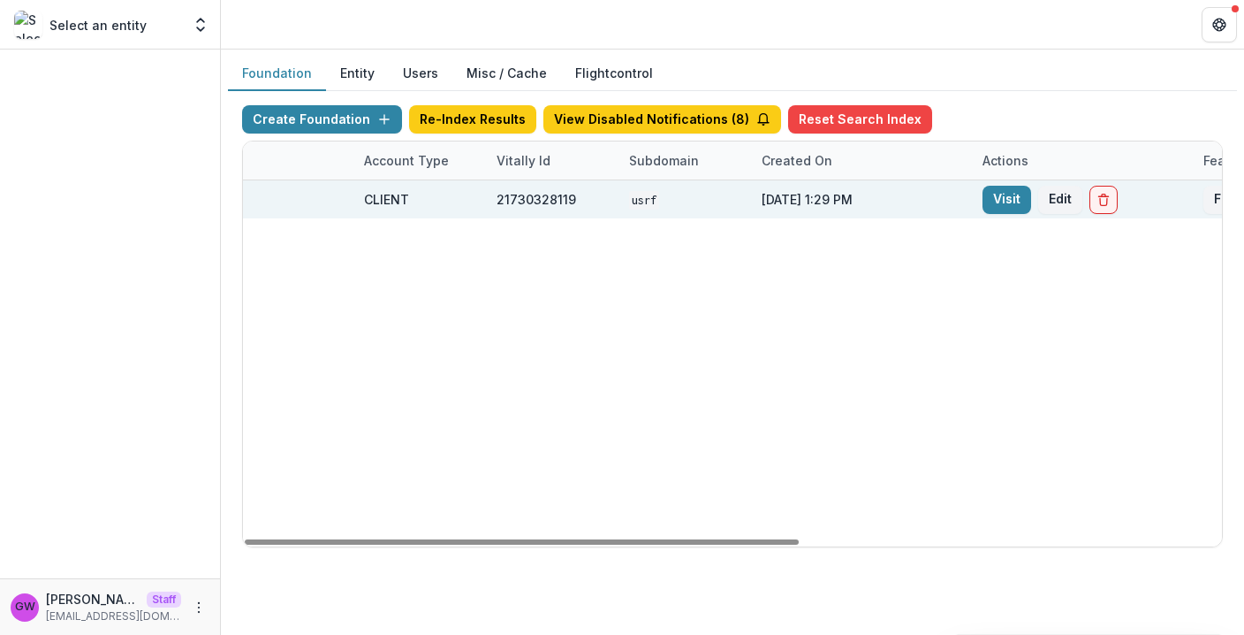
scroll to position [0, 744]
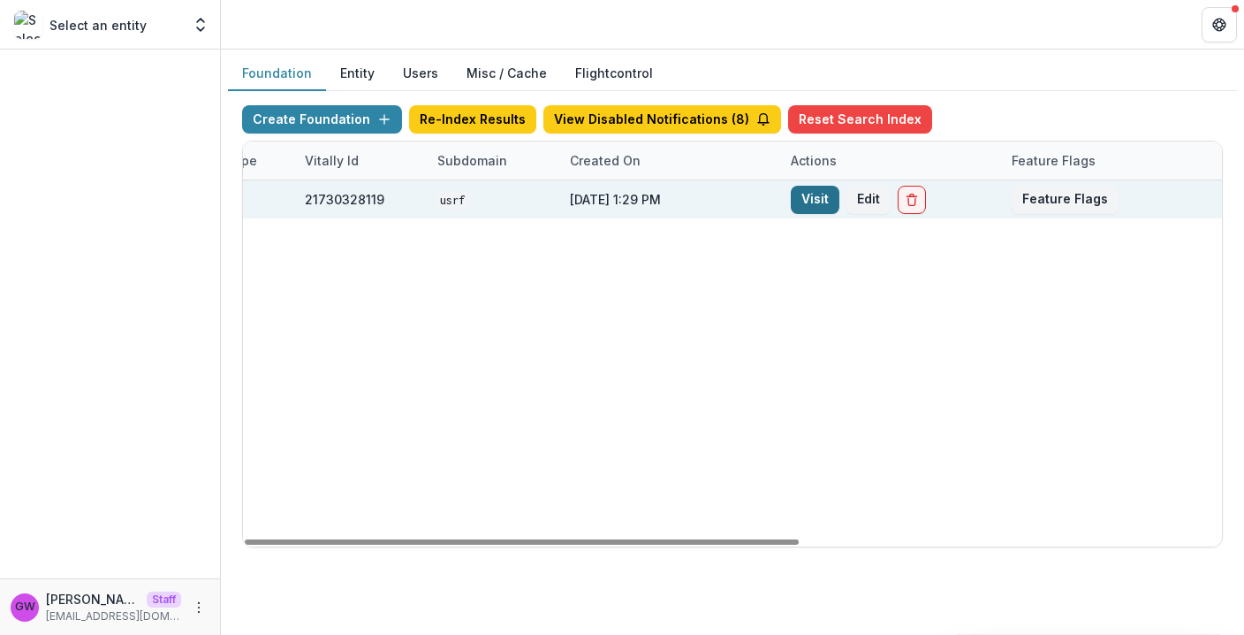
click at [818, 197] on link "Visit" at bounding box center [815, 200] width 49 height 28
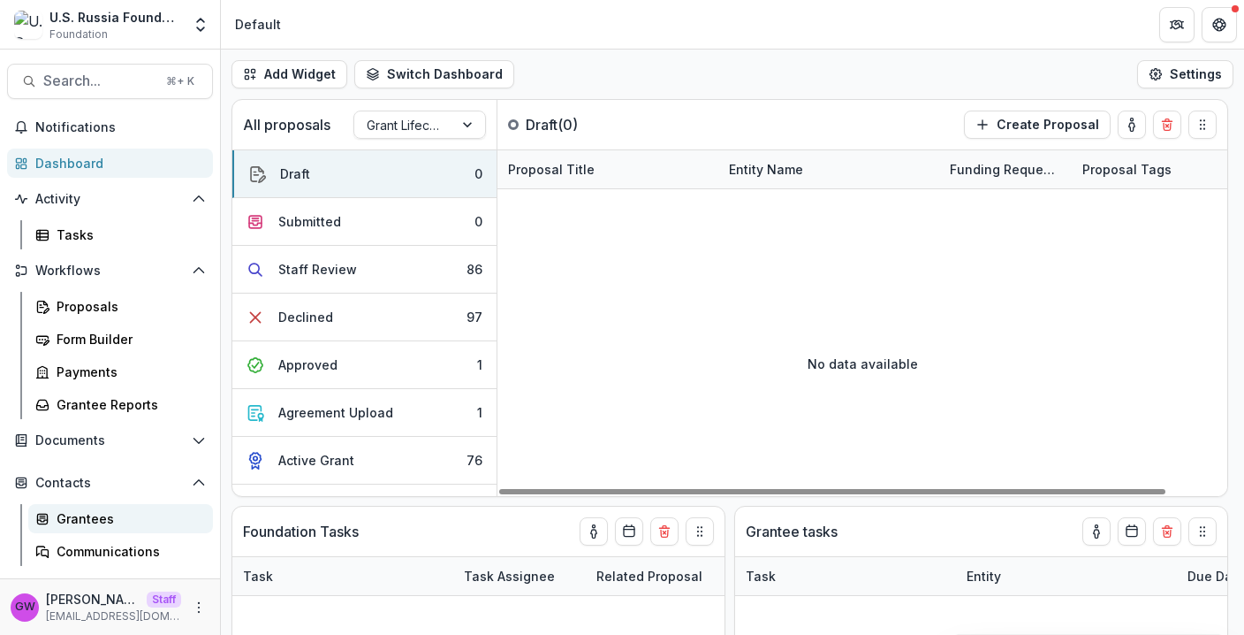
scroll to position [99, 0]
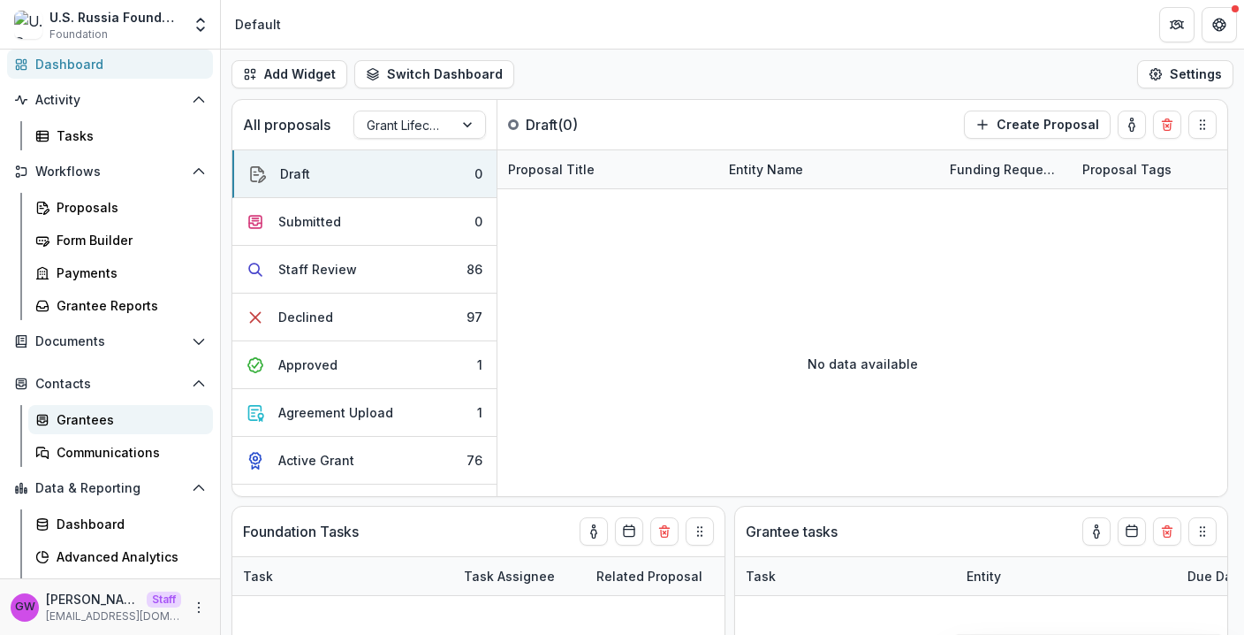
click at [86, 421] on div "Grantees" at bounding box center [128, 419] width 142 height 19
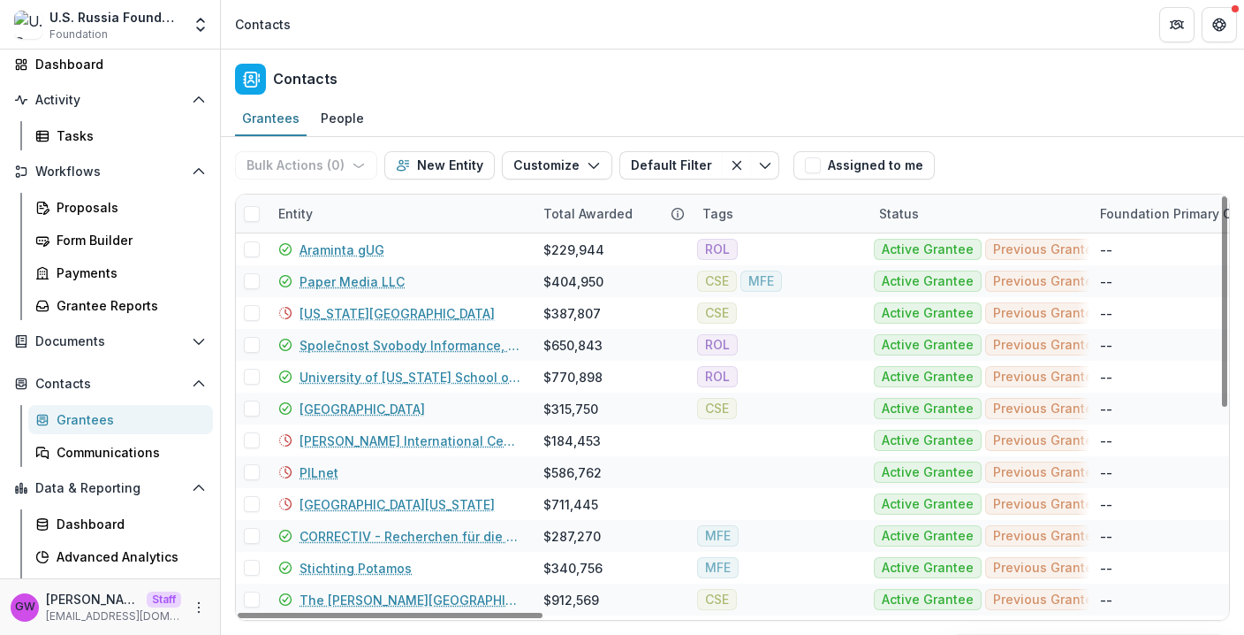
click at [347, 222] on div "Entity" at bounding box center [400, 213] width 265 height 38
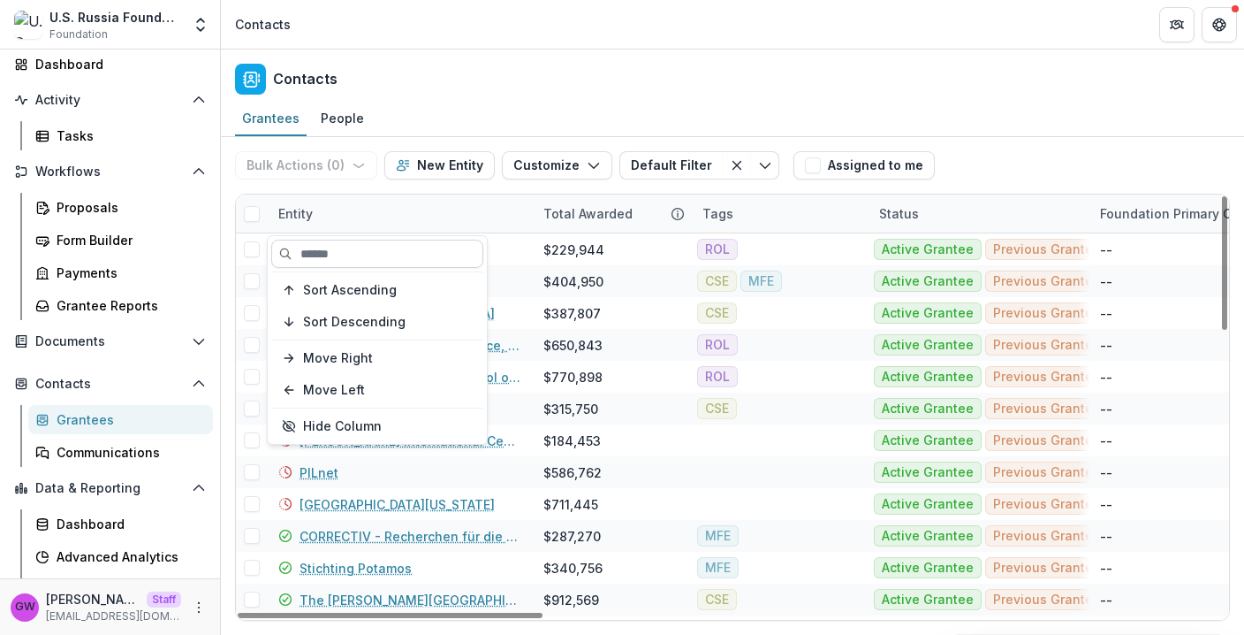
click at [348, 256] on input at bounding box center [377, 254] width 212 height 28
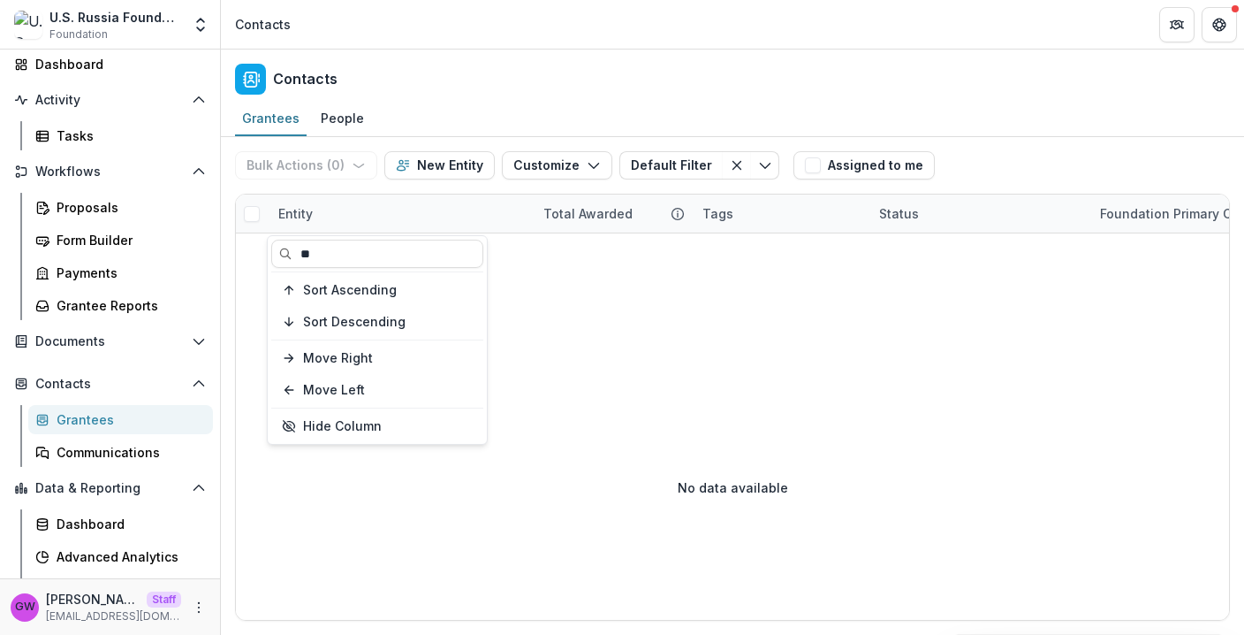
type input "*"
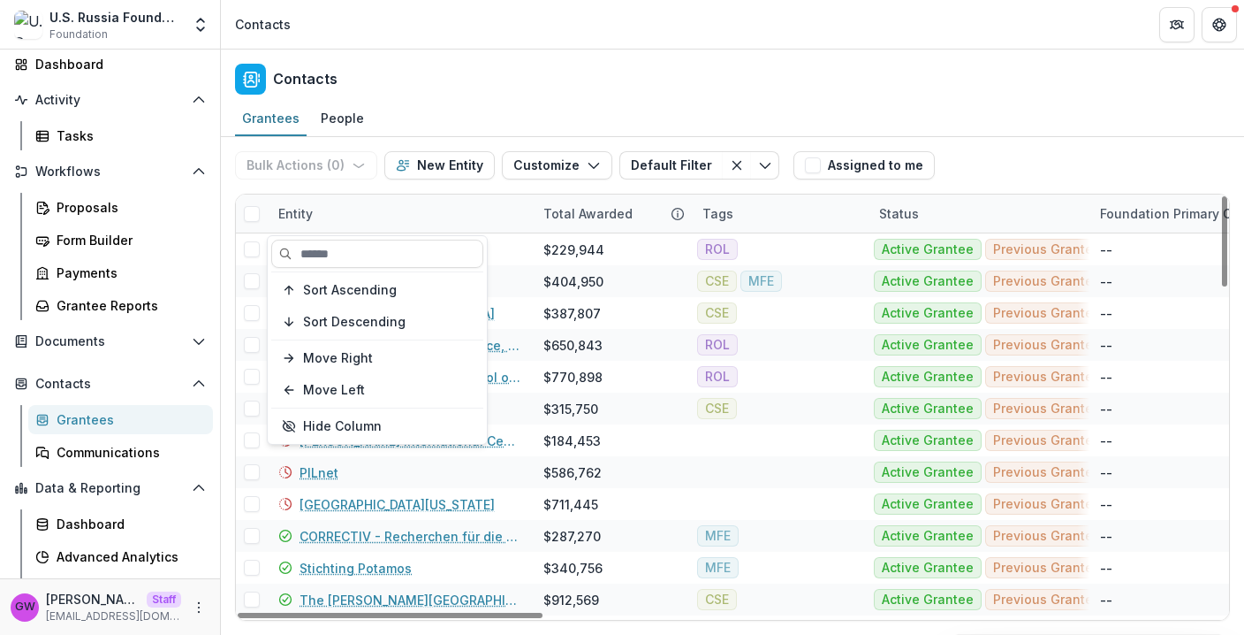
click at [1086, 156] on div "Bulk Actions ( 0 ) Send Email Create Proposals Create Tasks New Entity Customiz…" at bounding box center [732, 165] width 995 height 57
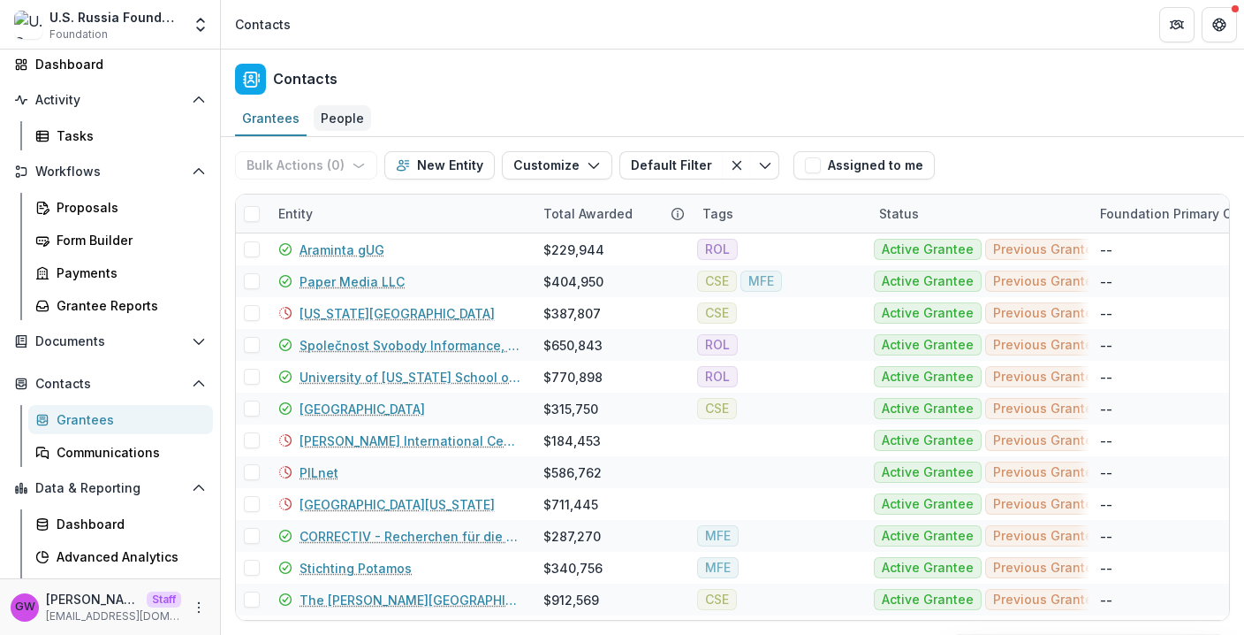
click at [330, 105] on div "People" at bounding box center [342, 118] width 57 height 26
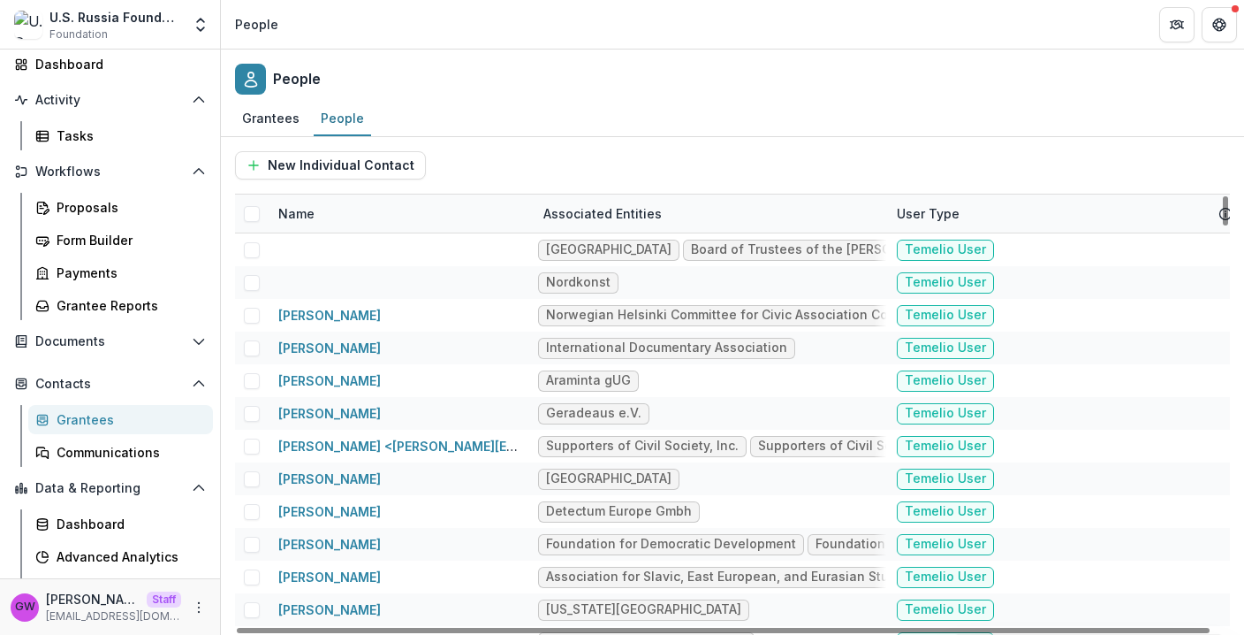
click at [359, 222] on div "Name" at bounding box center [400, 213] width 265 height 38
click at [351, 255] on input at bounding box center [377, 254] width 212 height 28
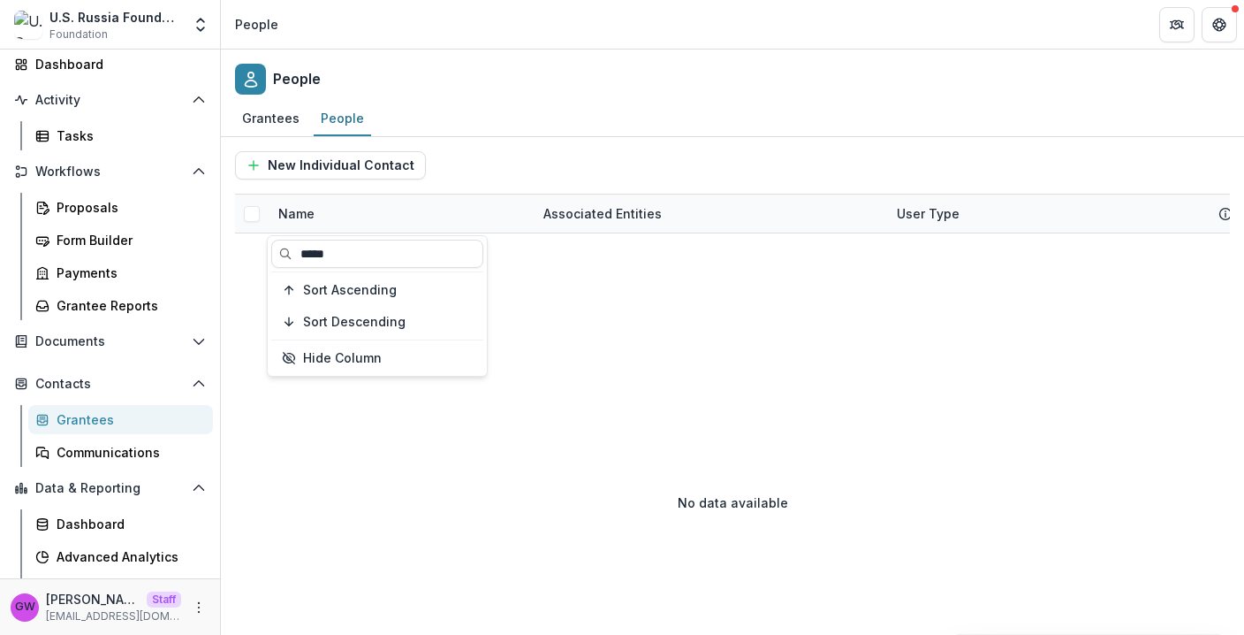
type input "*****"
click at [696, 161] on div "New Individual Contact" at bounding box center [732, 165] width 995 height 28
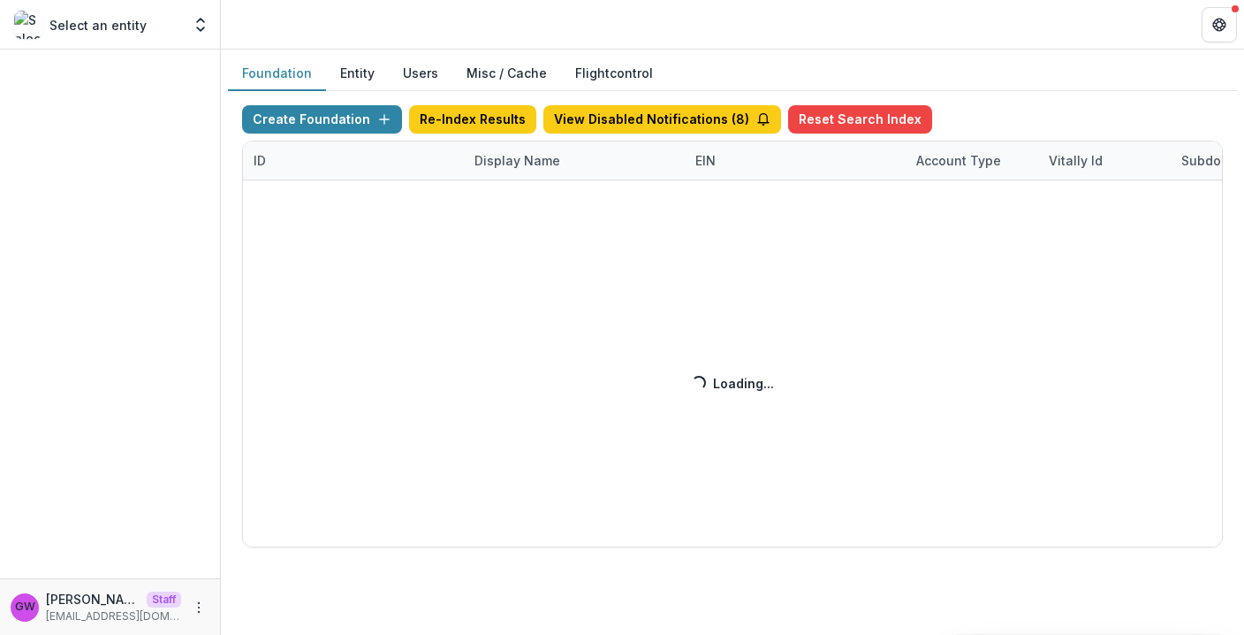
click at [420, 70] on button "Users" at bounding box center [421, 74] width 64 height 34
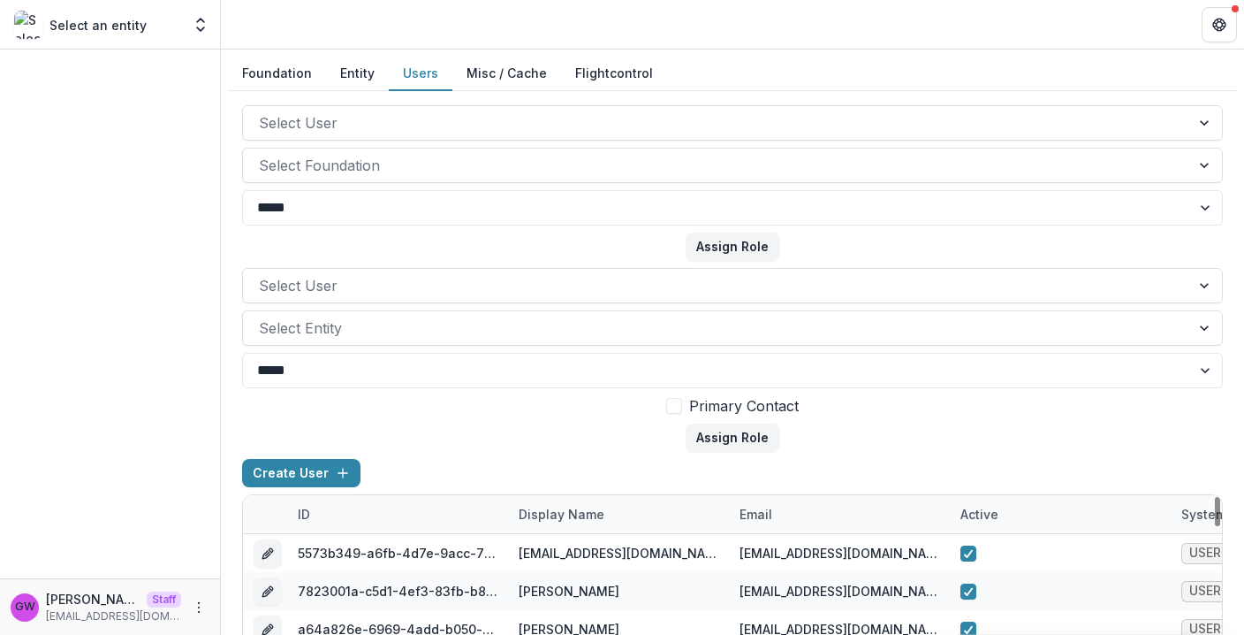
click at [769, 505] on div "email" at bounding box center [756, 514] width 54 height 19
click at [820, 373] on input at bounding box center [839, 369] width 212 height 28
paste input "**********"
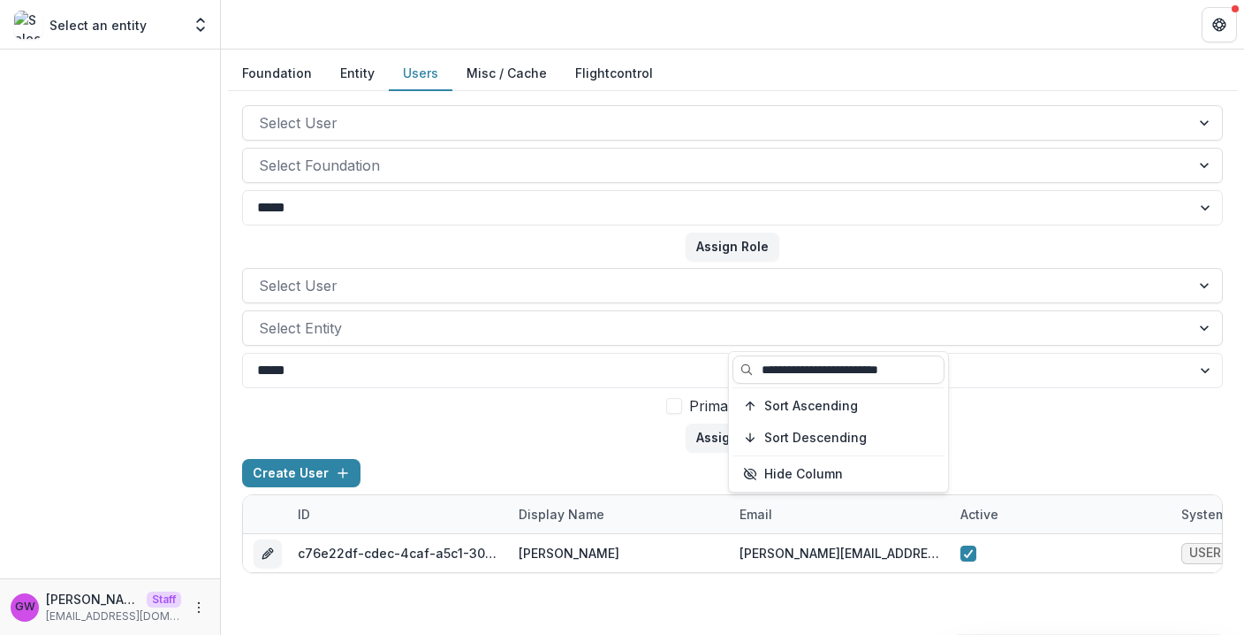
type input "**********"
click at [1023, 419] on form "Select User Select Entity ***** **** Primary Contact Assign Role" at bounding box center [732, 360] width 981 height 184
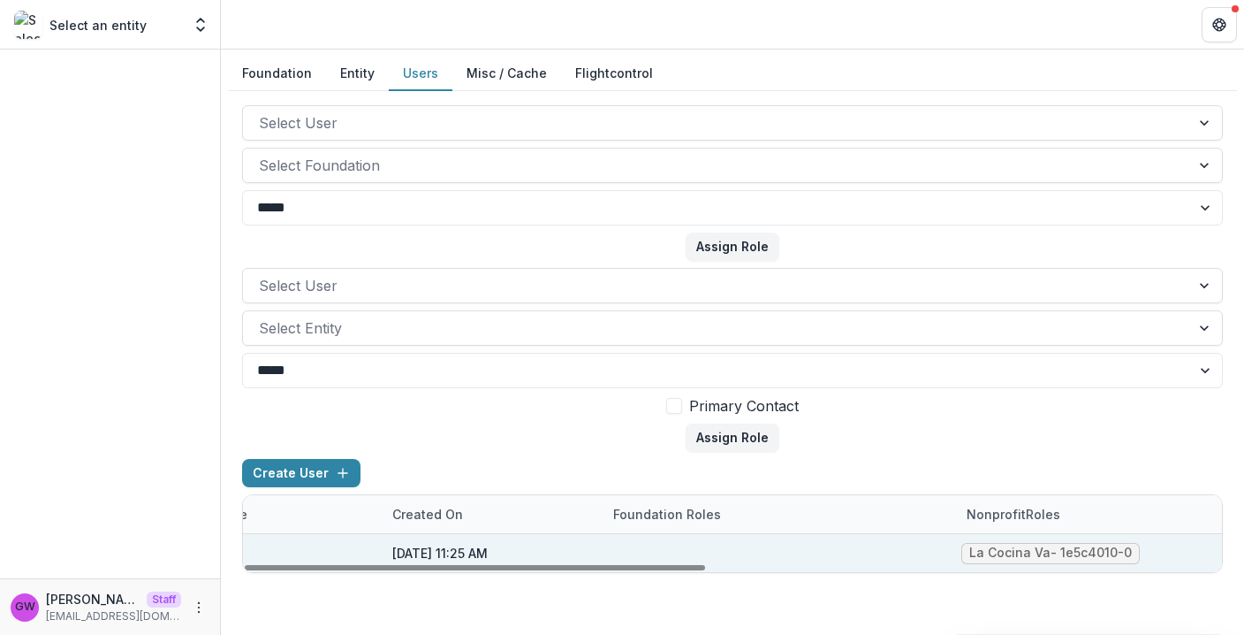
scroll to position [0, 1098]
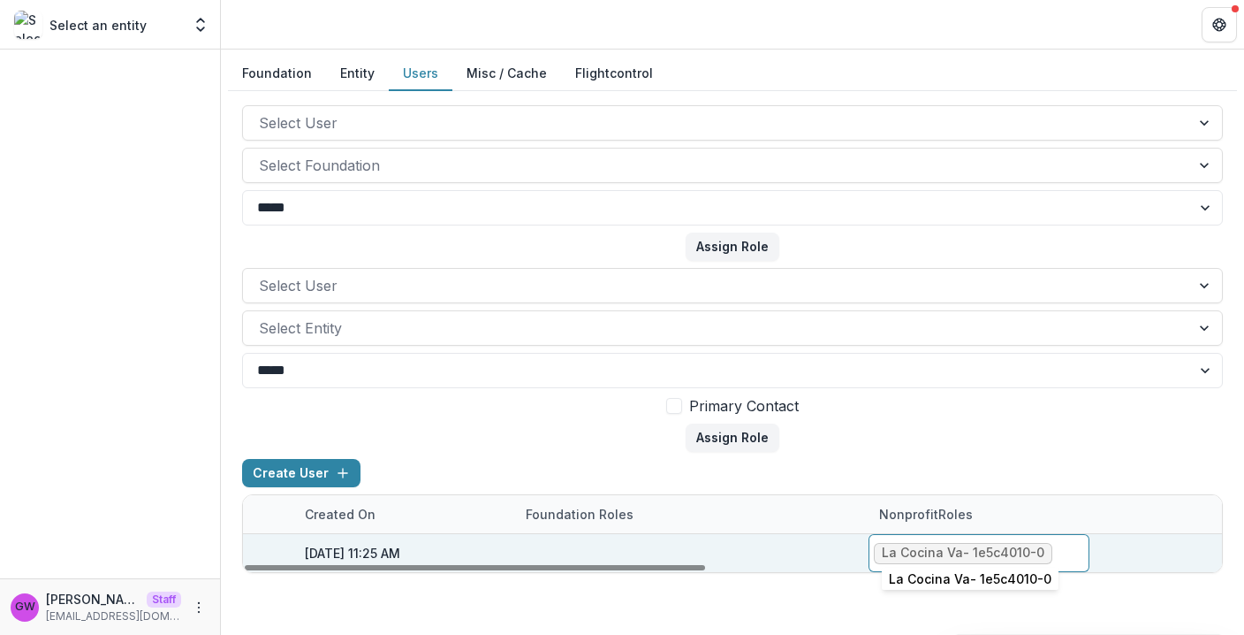
drag, startPoint x: 1042, startPoint y: 552, endPoint x: 1029, endPoint y: 552, distance: 13.3
drag, startPoint x: 973, startPoint y: 552, endPoint x: 1039, endPoint y: 553, distance: 65.4
click at [1039, 553] on div "La Cocina Va - 1e5c4010-0" at bounding box center [963, 552] width 163 height 15
copy div "1e5c4010-0"
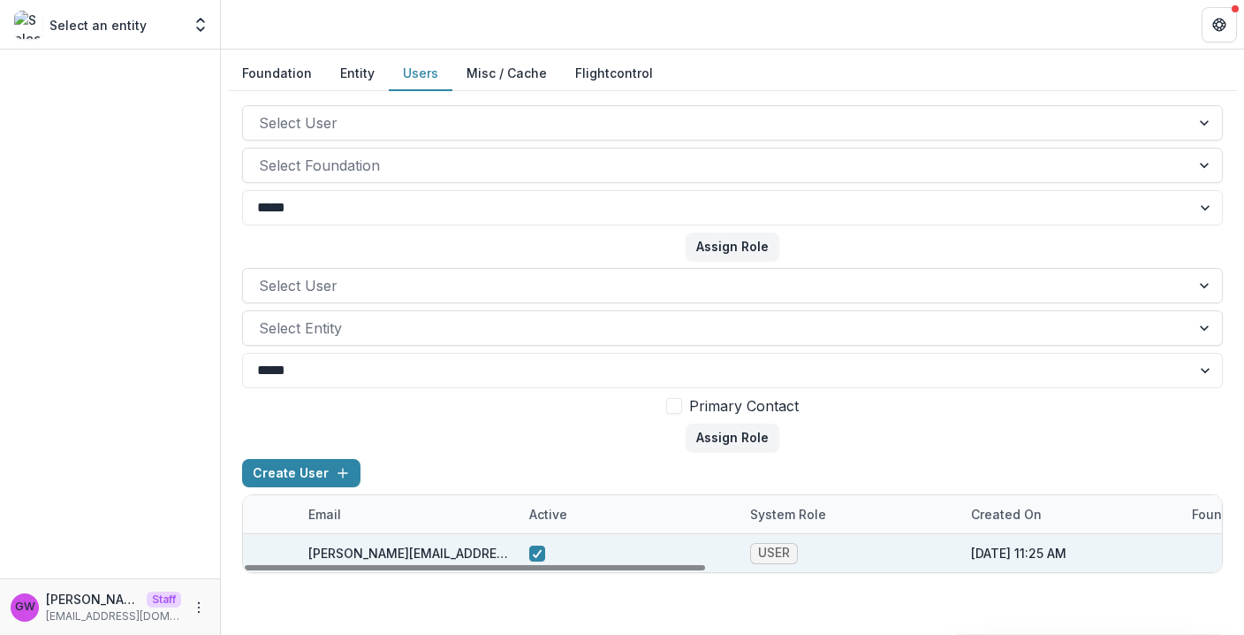
scroll to position [0, 0]
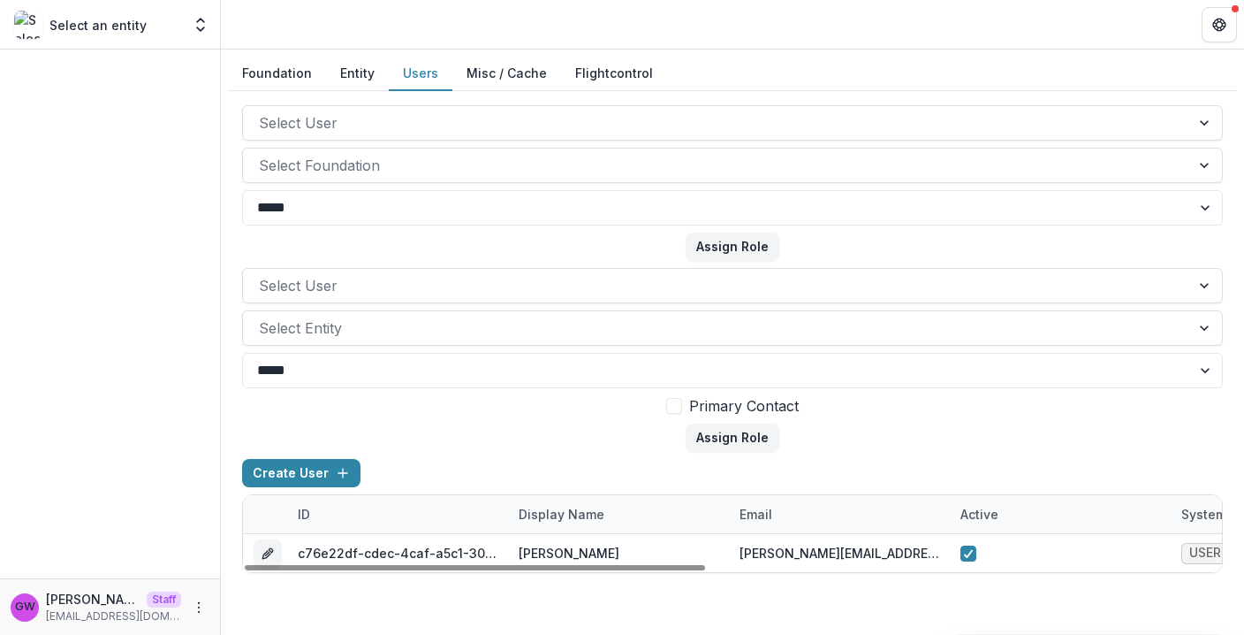
click at [350, 77] on button "Entity" at bounding box center [357, 74] width 63 height 34
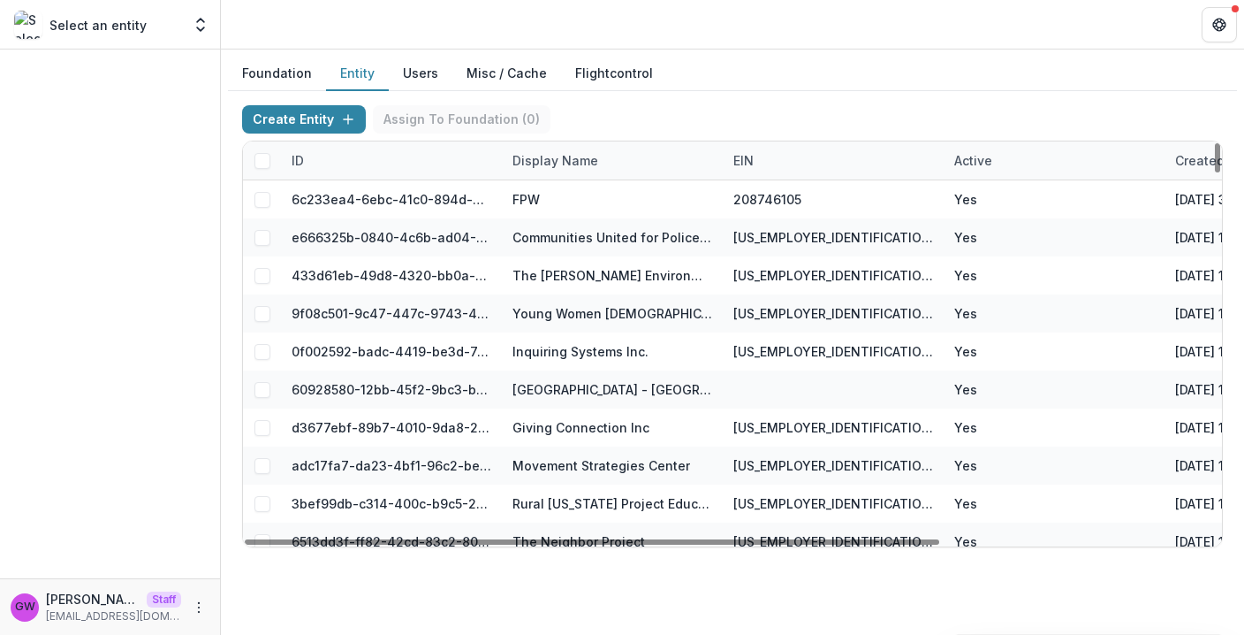
click at [358, 168] on div "ID" at bounding box center [391, 160] width 221 height 38
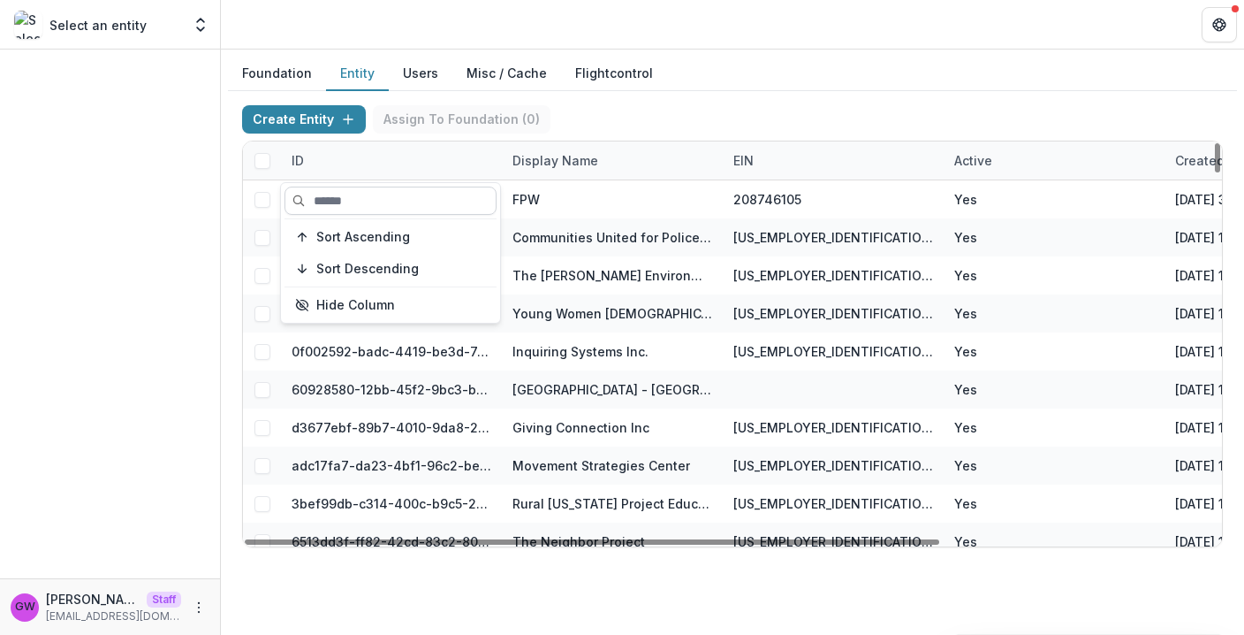
click at [355, 195] on input at bounding box center [391, 200] width 212 height 28
paste input "**********"
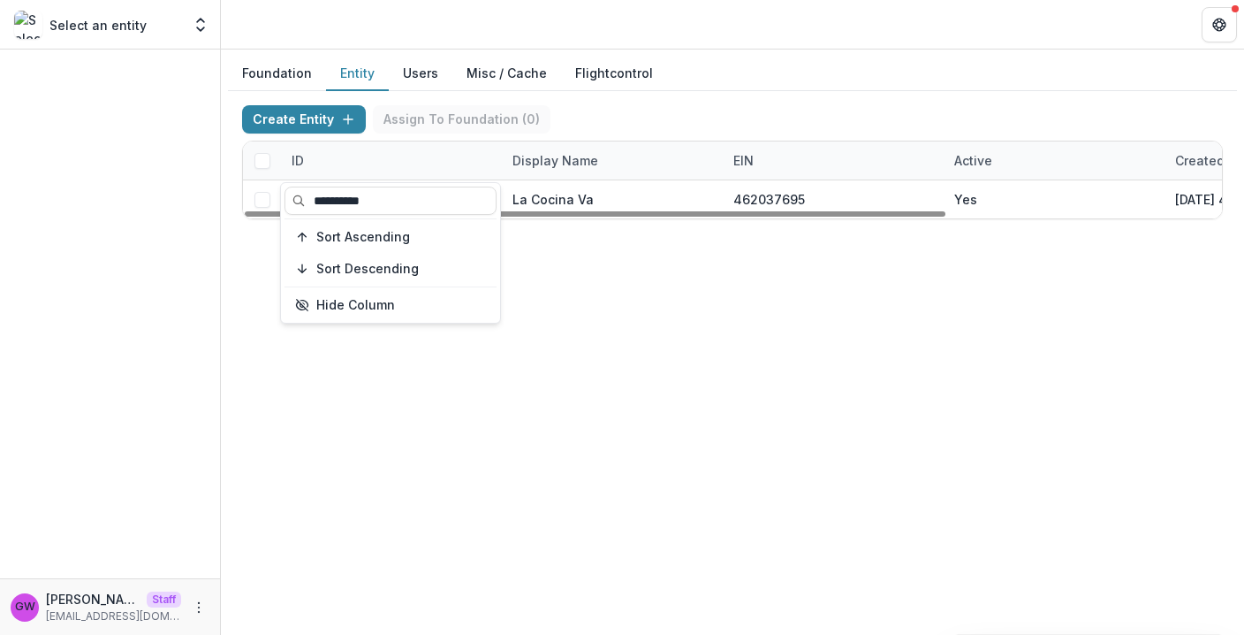
type input "**********"
click at [846, 111] on div "Create Entity Assign To Foundation ( 0 )" at bounding box center [732, 122] width 981 height 35
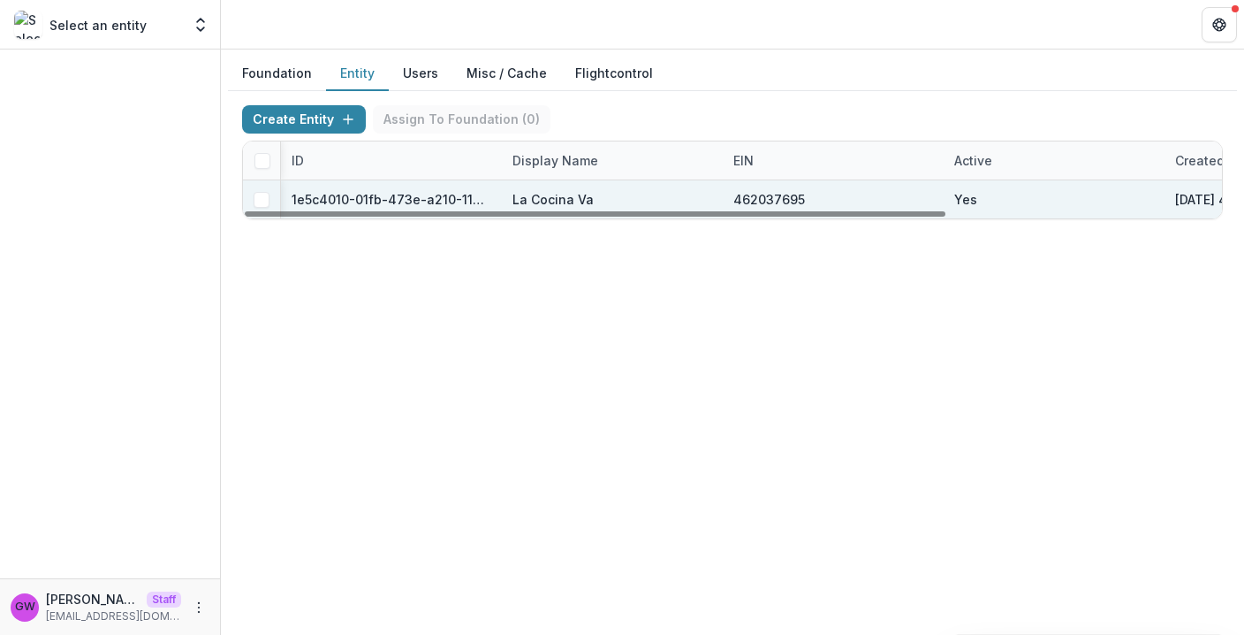
scroll to position [0, 384]
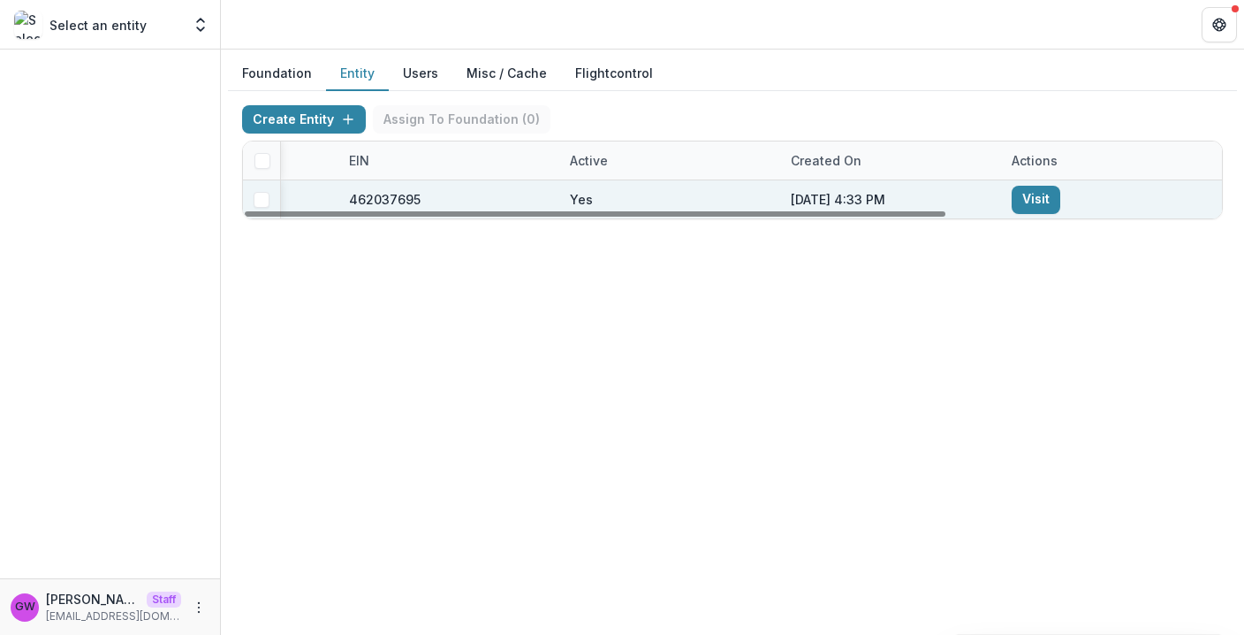
click at [1033, 202] on link "Visit" at bounding box center [1036, 200] width 49 height 28
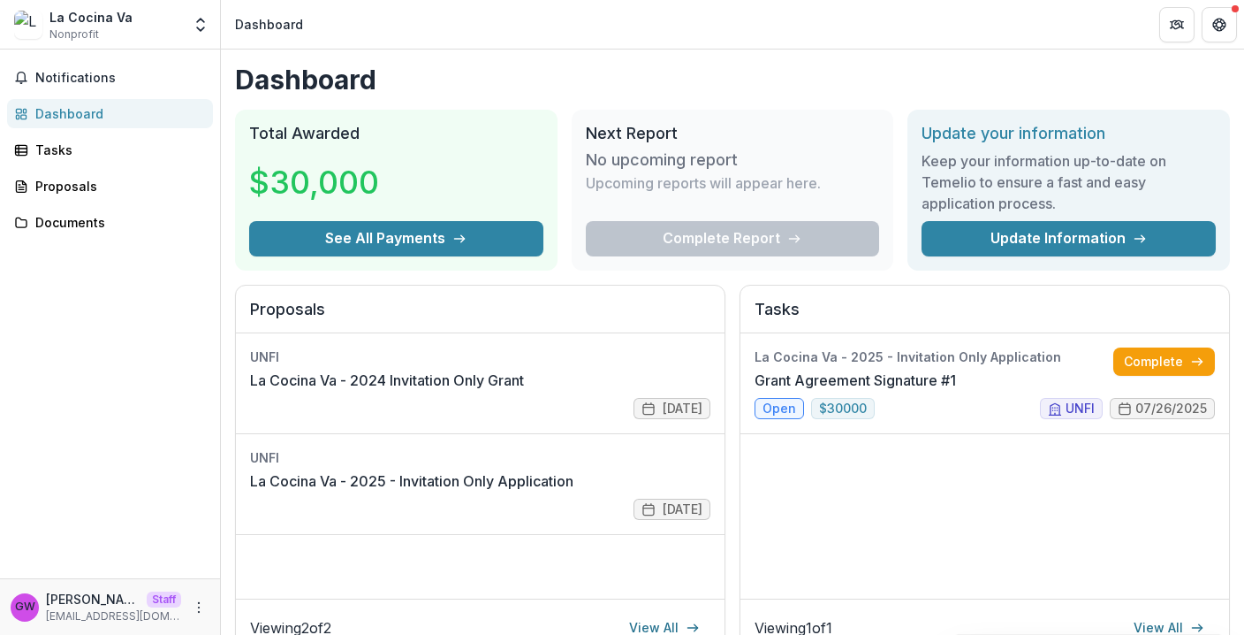
click at [978, 53] on div "Dashboard Total Awarded $30,000 See All Payments Next Report No upcoming report…" at bounding box center [732, 594] width 1023 height 1090
click at [1158, 363] on link "Complete" at bounding box center [1165, 361] width 102 height 28
